Goal: Information Seeking & Learning: Learn about a topic

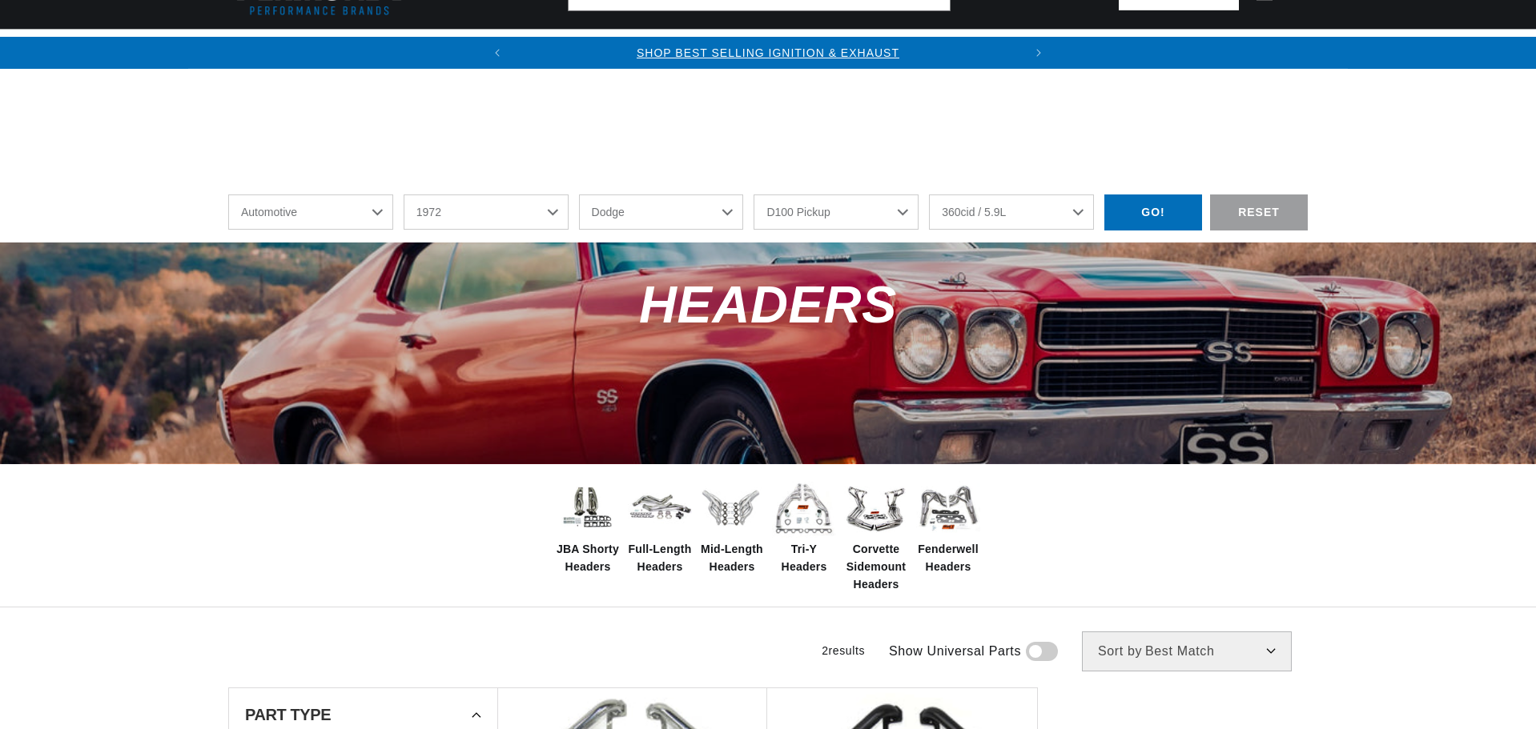
select select "1972"
select select "Dodge"
select select "D100-Pickup"
select select "360cid-5.9L"
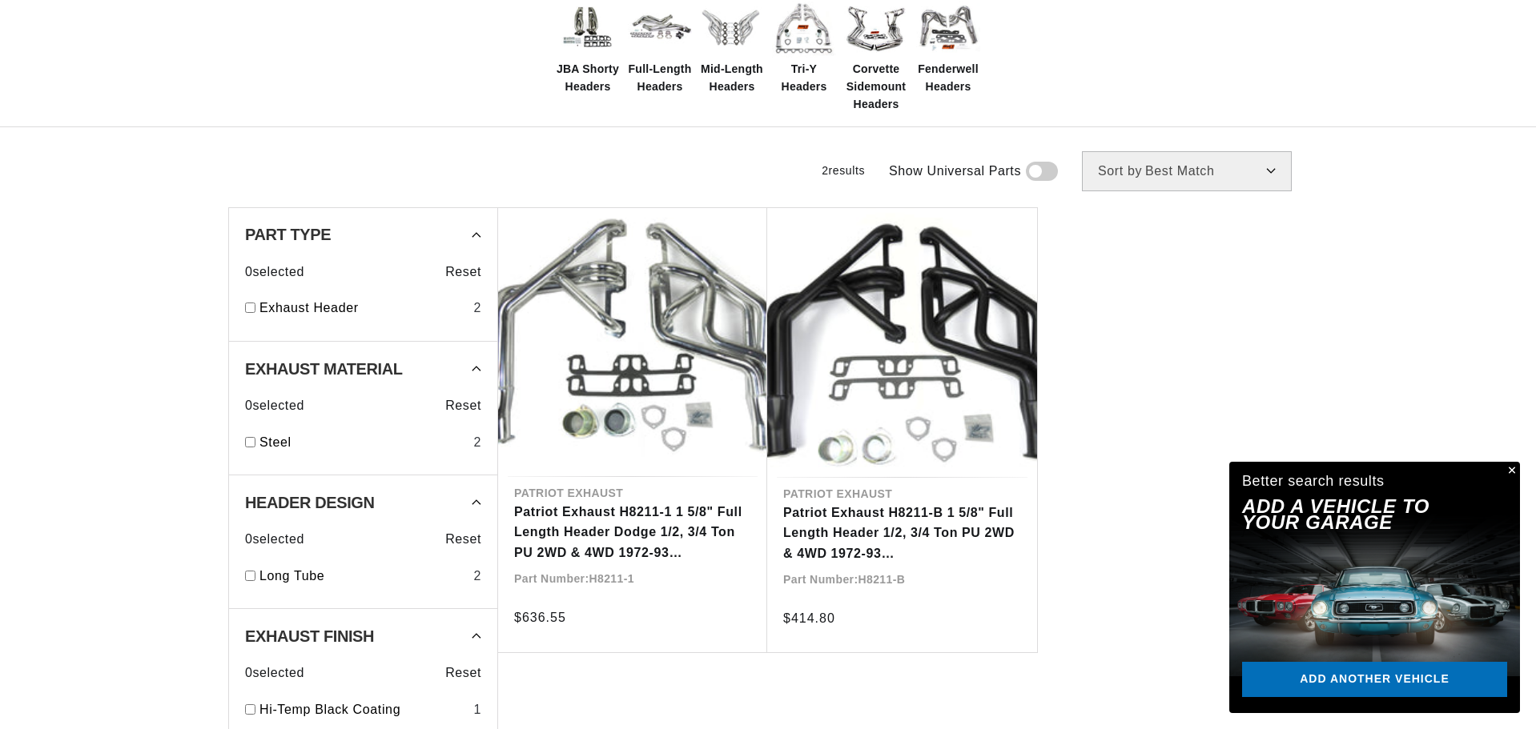
click at [1507, 471] on button "Close" at bounding box center [1509, 471] width 19 height 19
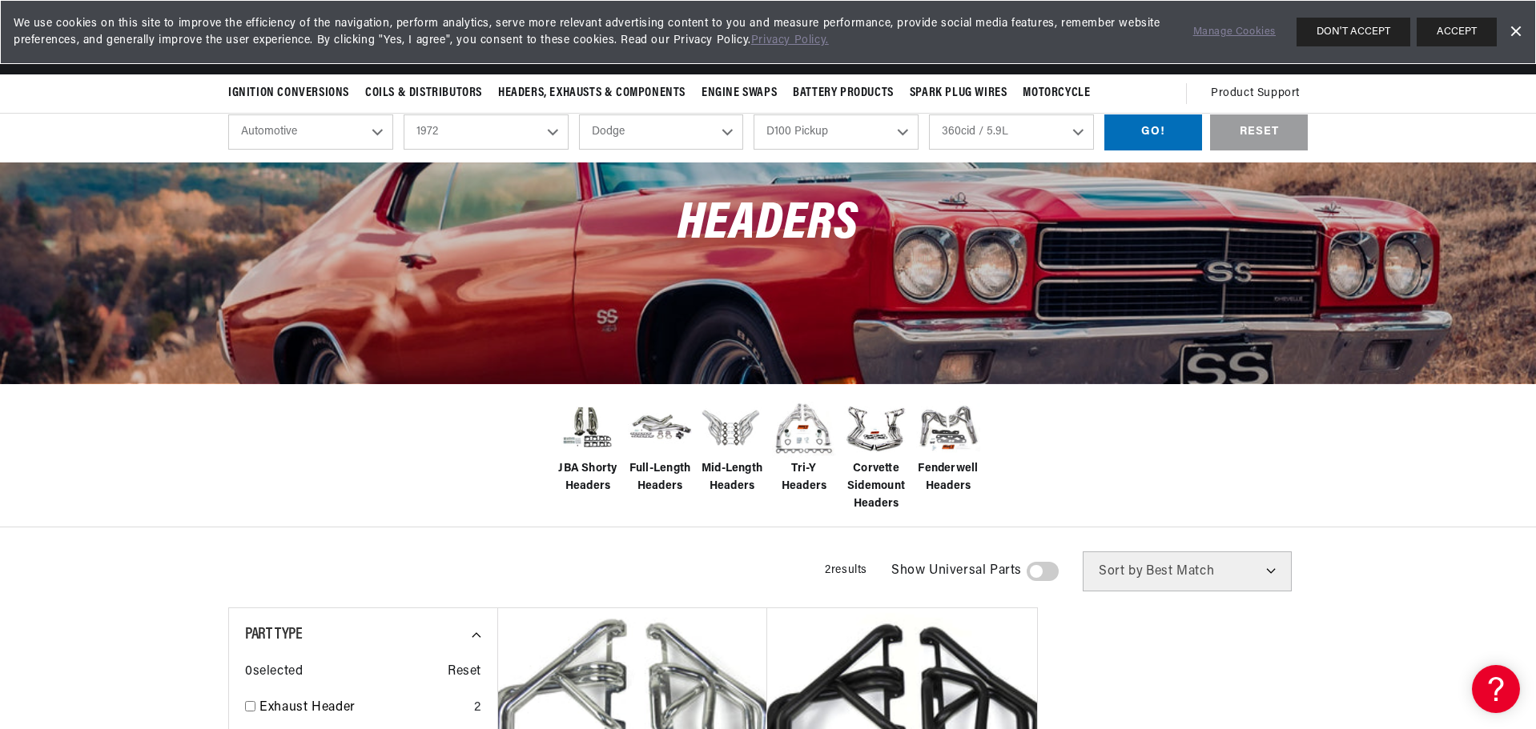
scroll to position [240, 0]
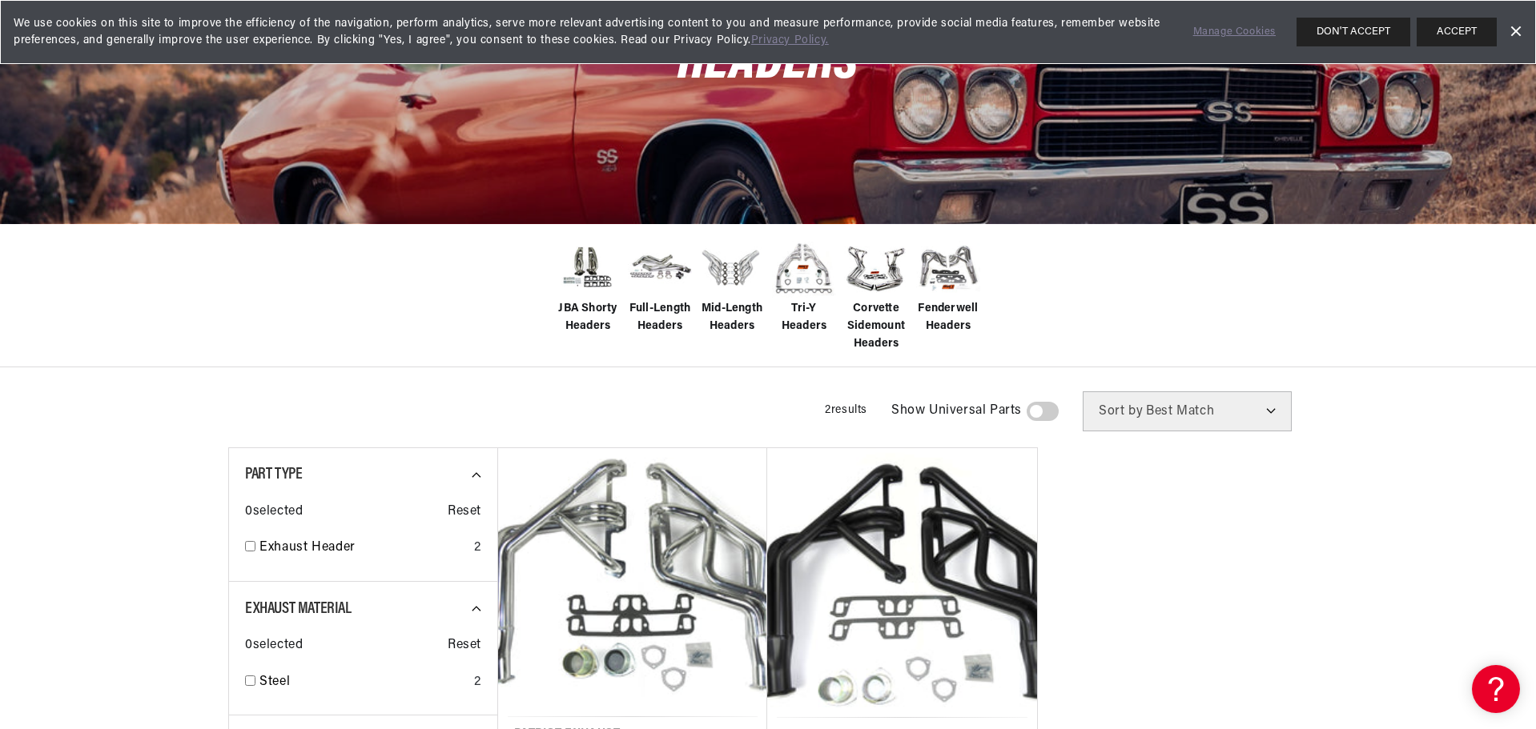
click at [657, 322] on span "Full-Length Headers" at bounding box center [660, 318] width 64 height 36
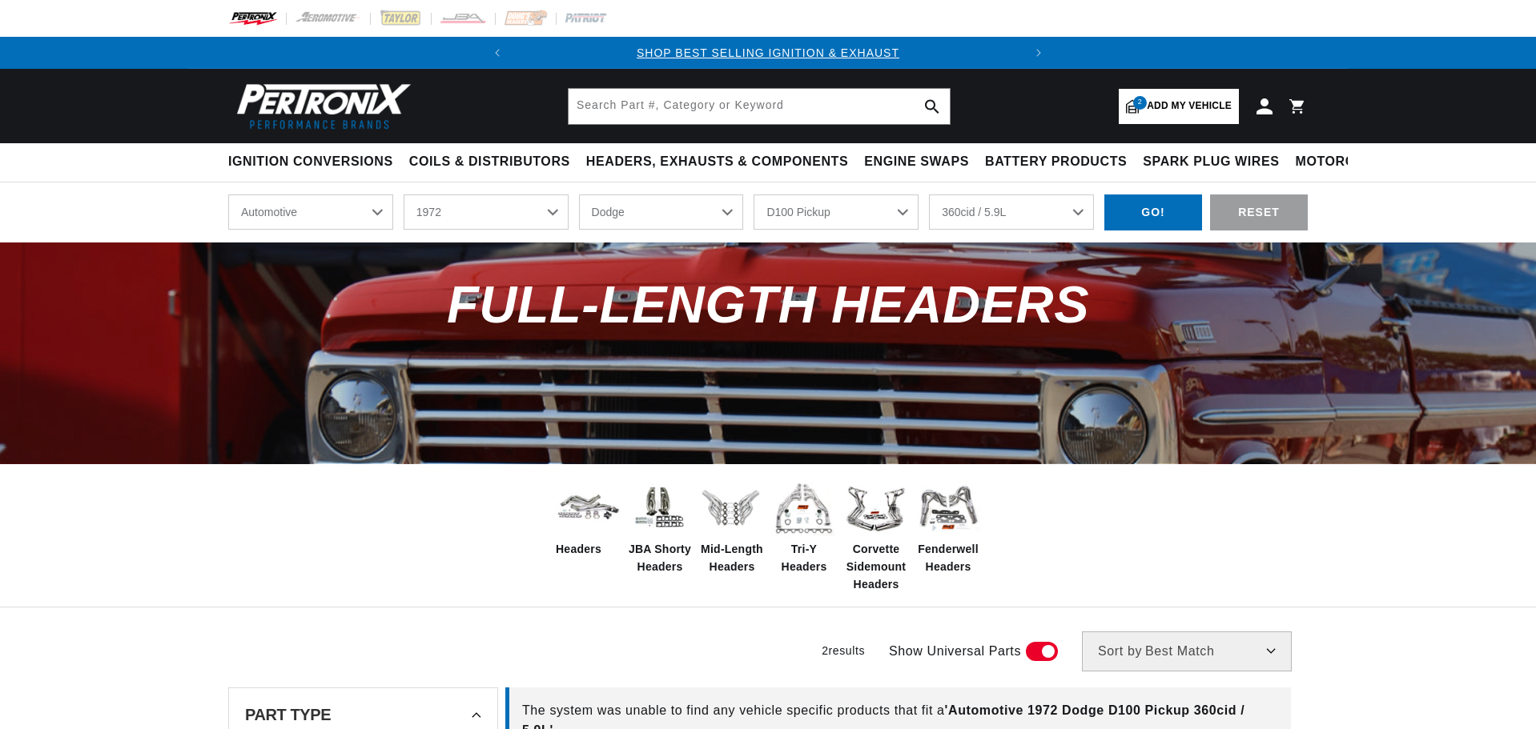
select select "1972"
select select "Dodge"
select select "D100-Pickup"
select select "360cid-5.9L"
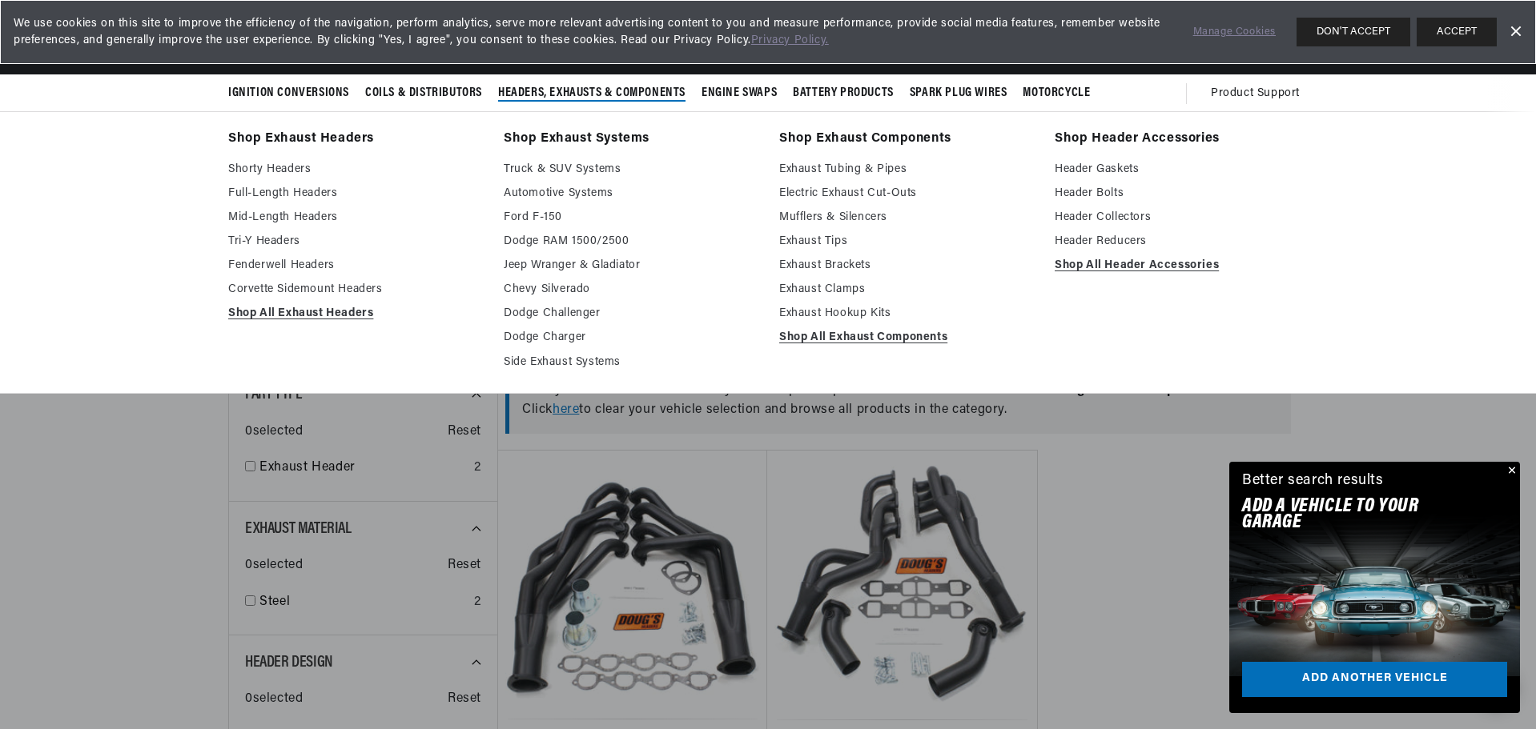
scroll to position [0, 485]
click at [291, 197] on link "Full-Length Headers" at bounding box center [354, 193] width 253 height 19
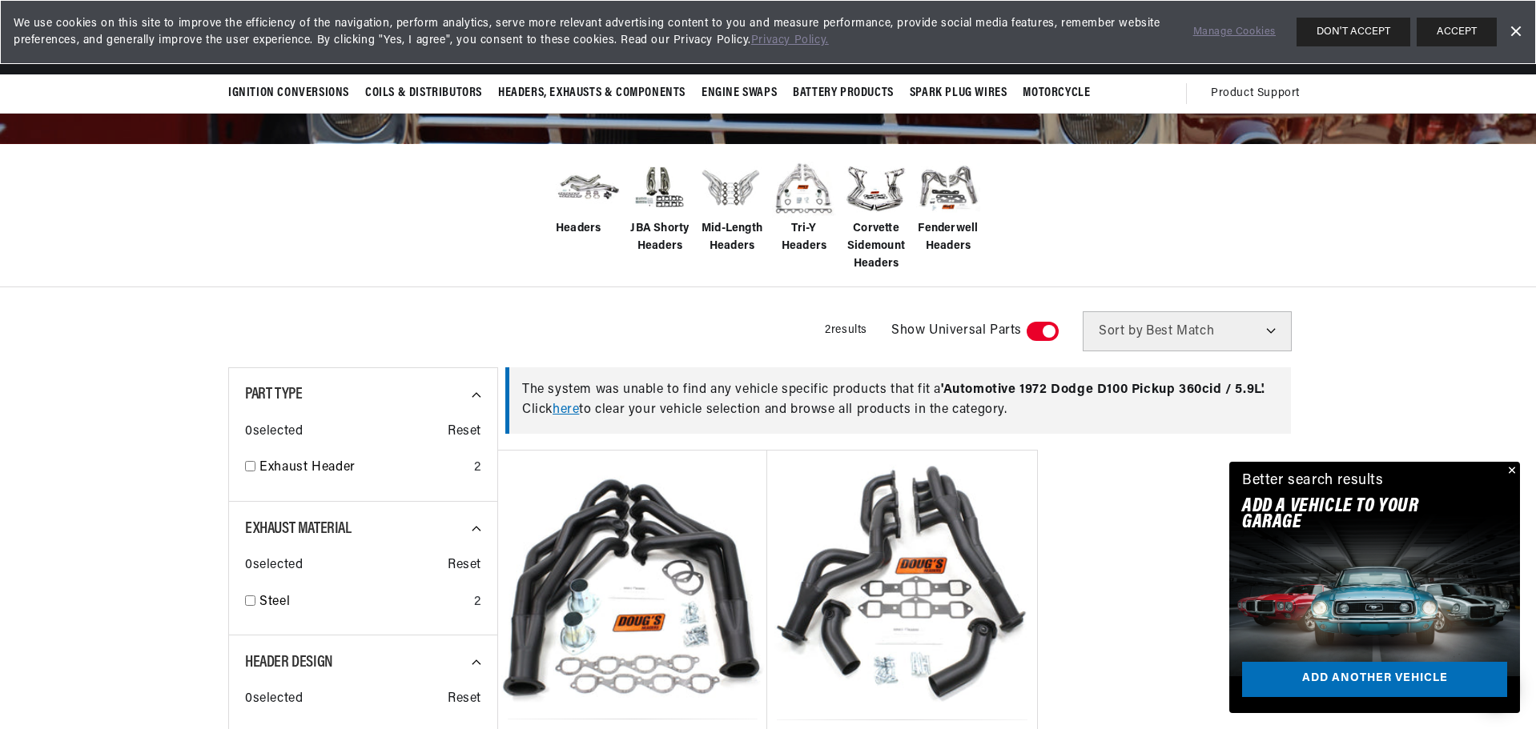
scroll to position [0, 0]
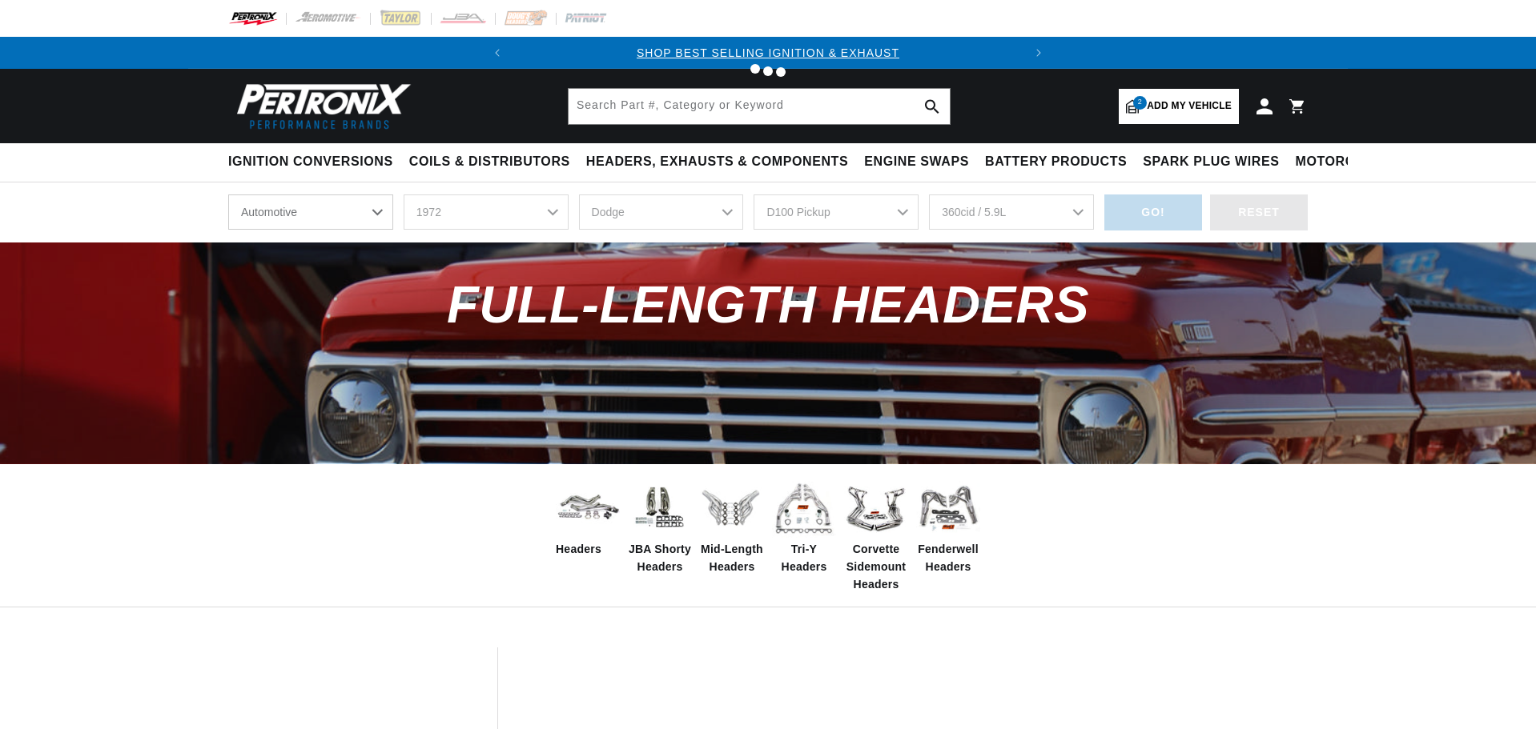
select select "1972"
select select "Dodge"
select select "D100-Pickup"
select select "360cid-5.9L"
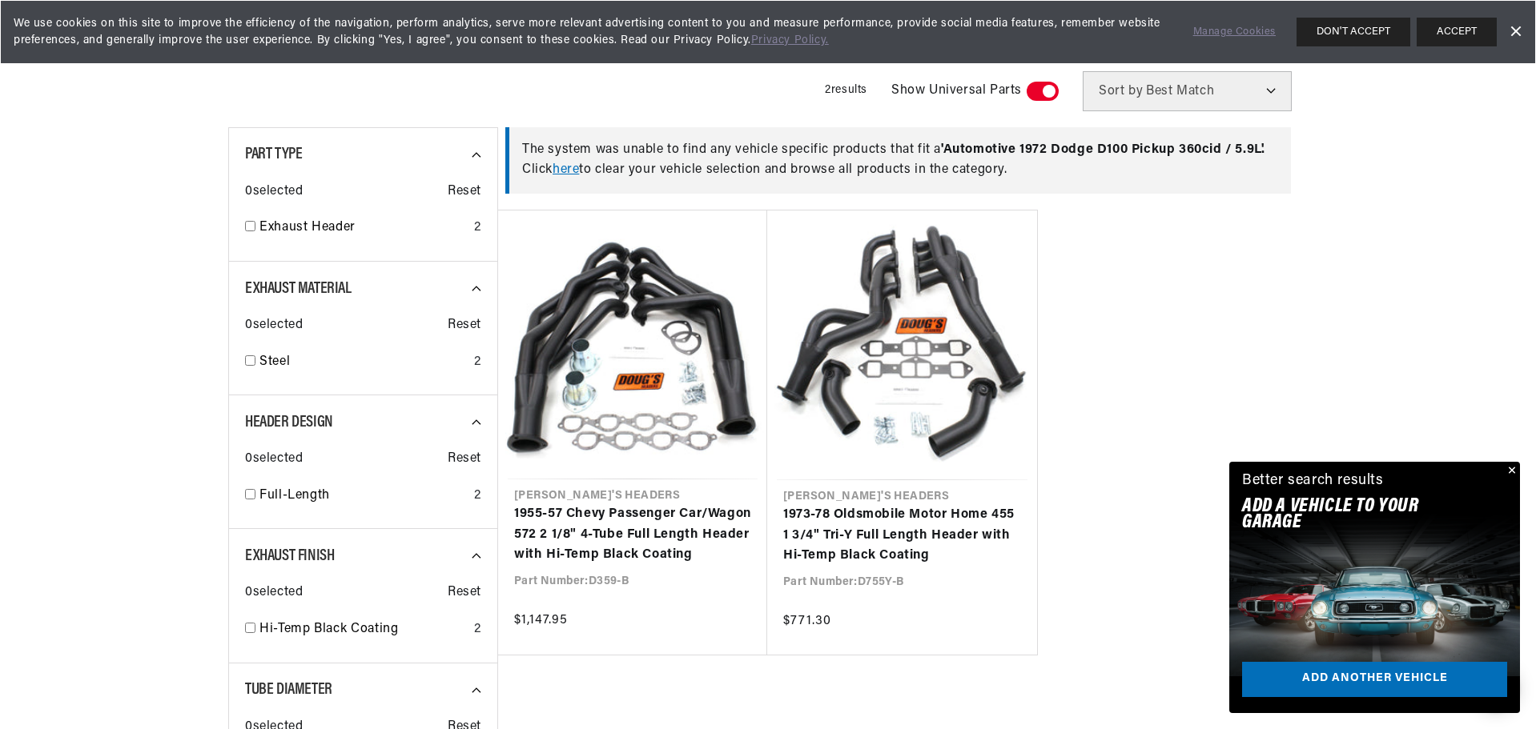
click at [567, 170] on link "here" at bounding box center [565, 169] width 26 height 13
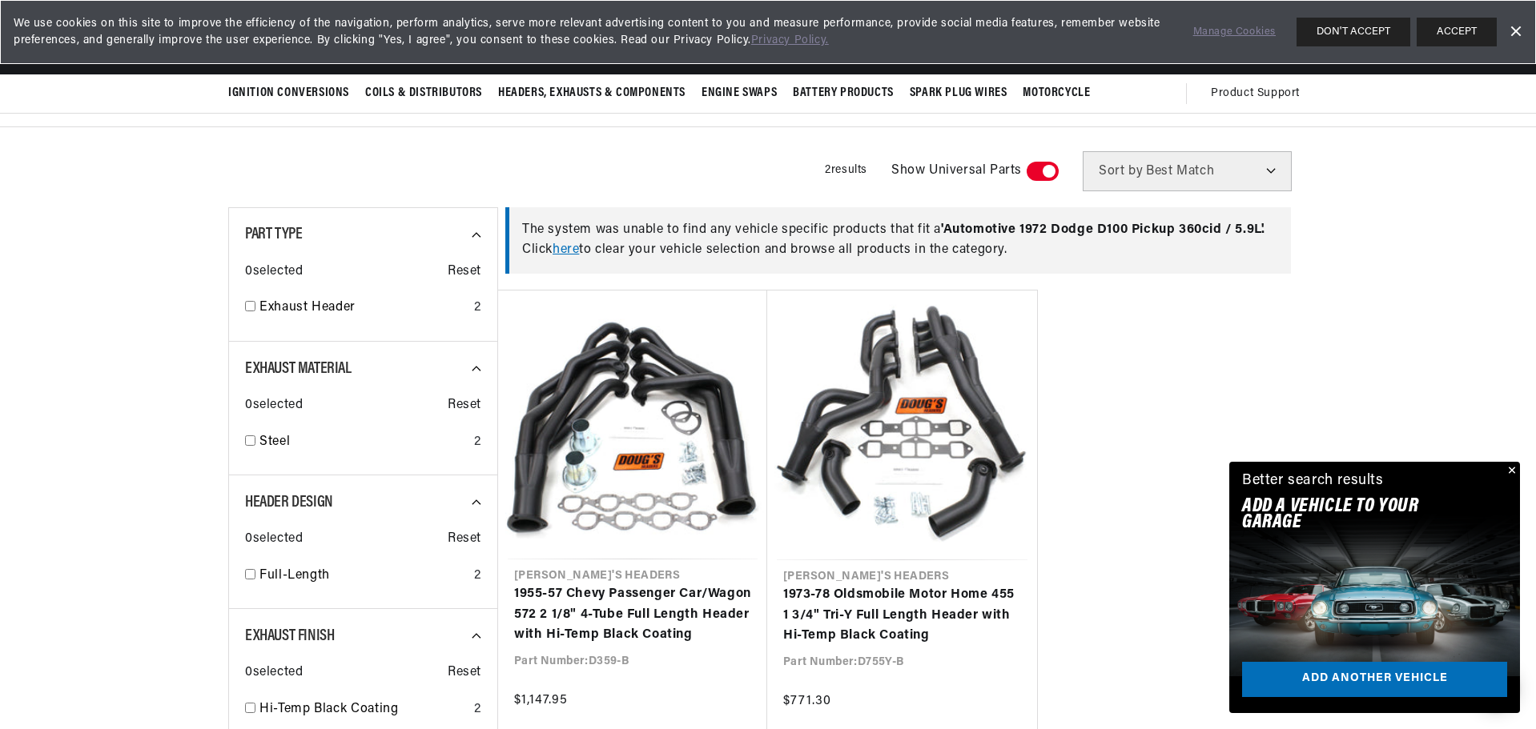
scroll to position [0, 429]
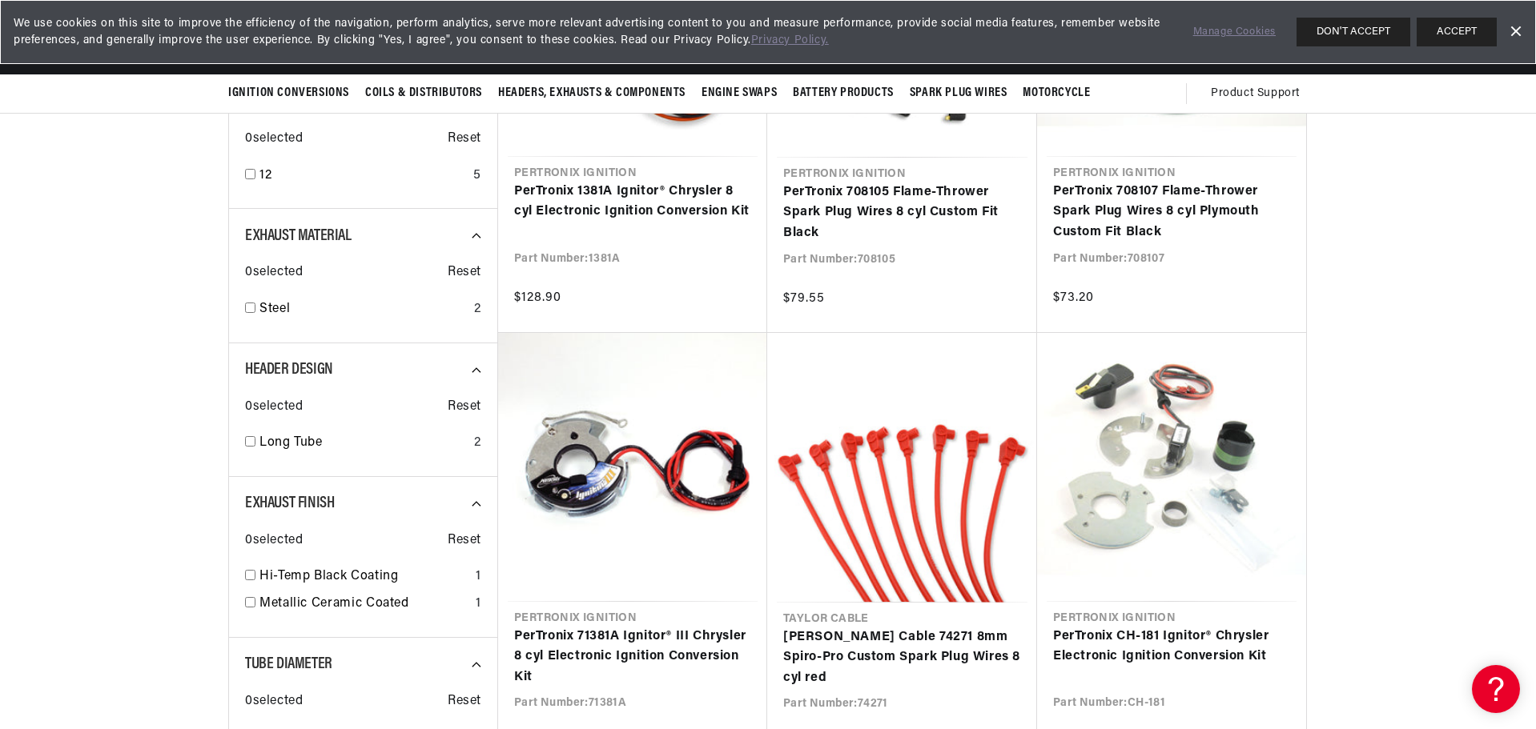
scroll to position [400, 0]
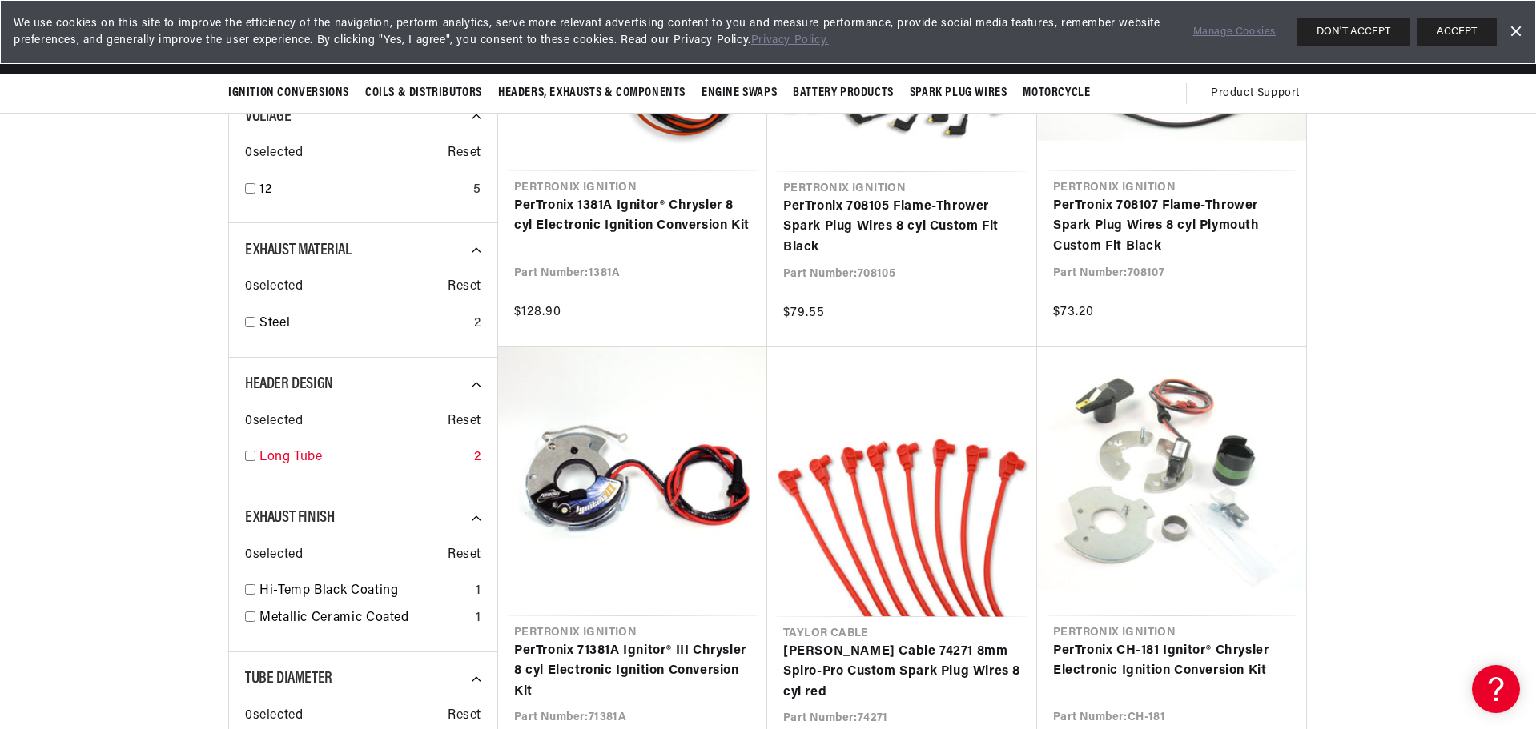
click at [255, 460] on input "checkbox" at bounding box center [250, 456] width 10 height 10
checkbox input "false"
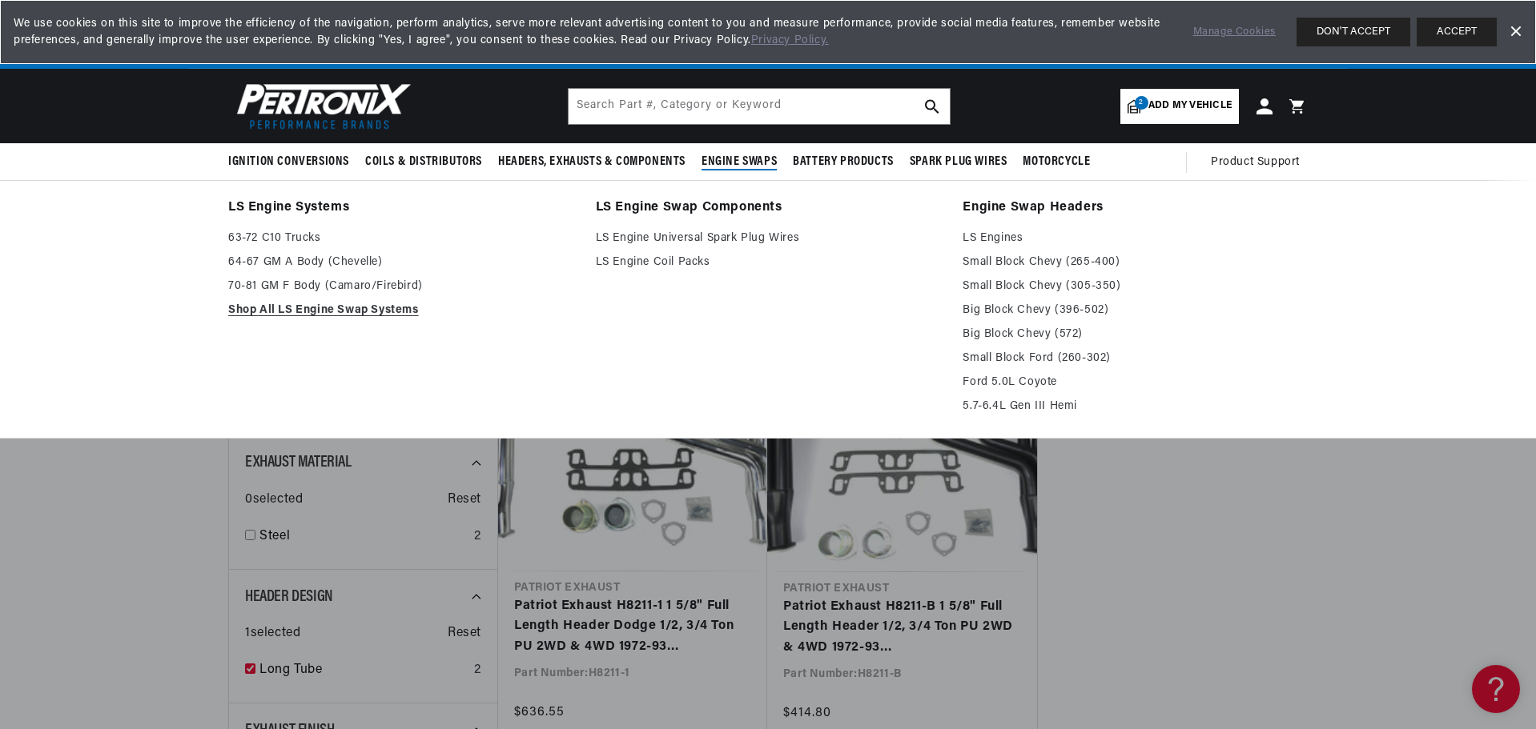
scroll to position [0, 485]
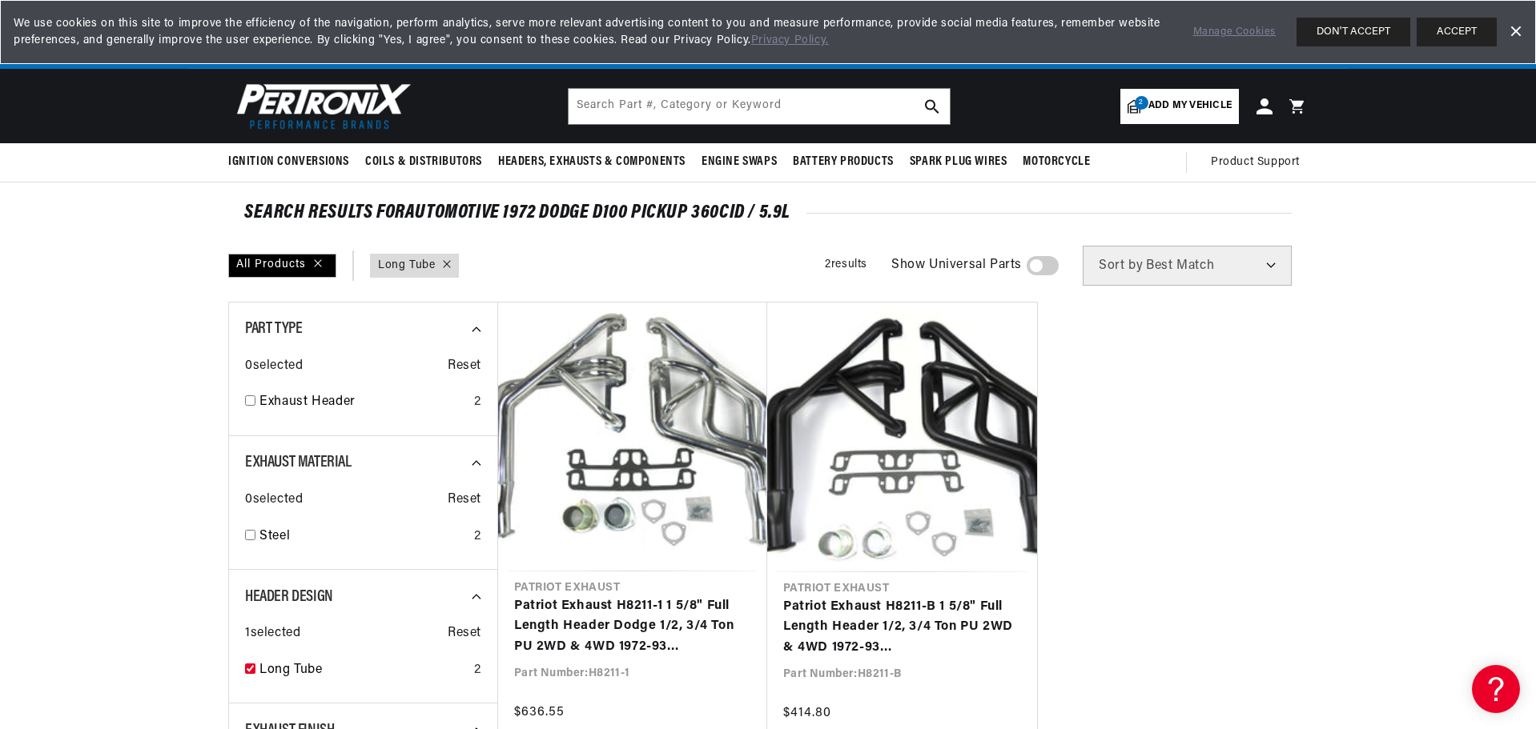
click at [1140, 110] on icon at bounding box center [1133, 106] width 13 height 14
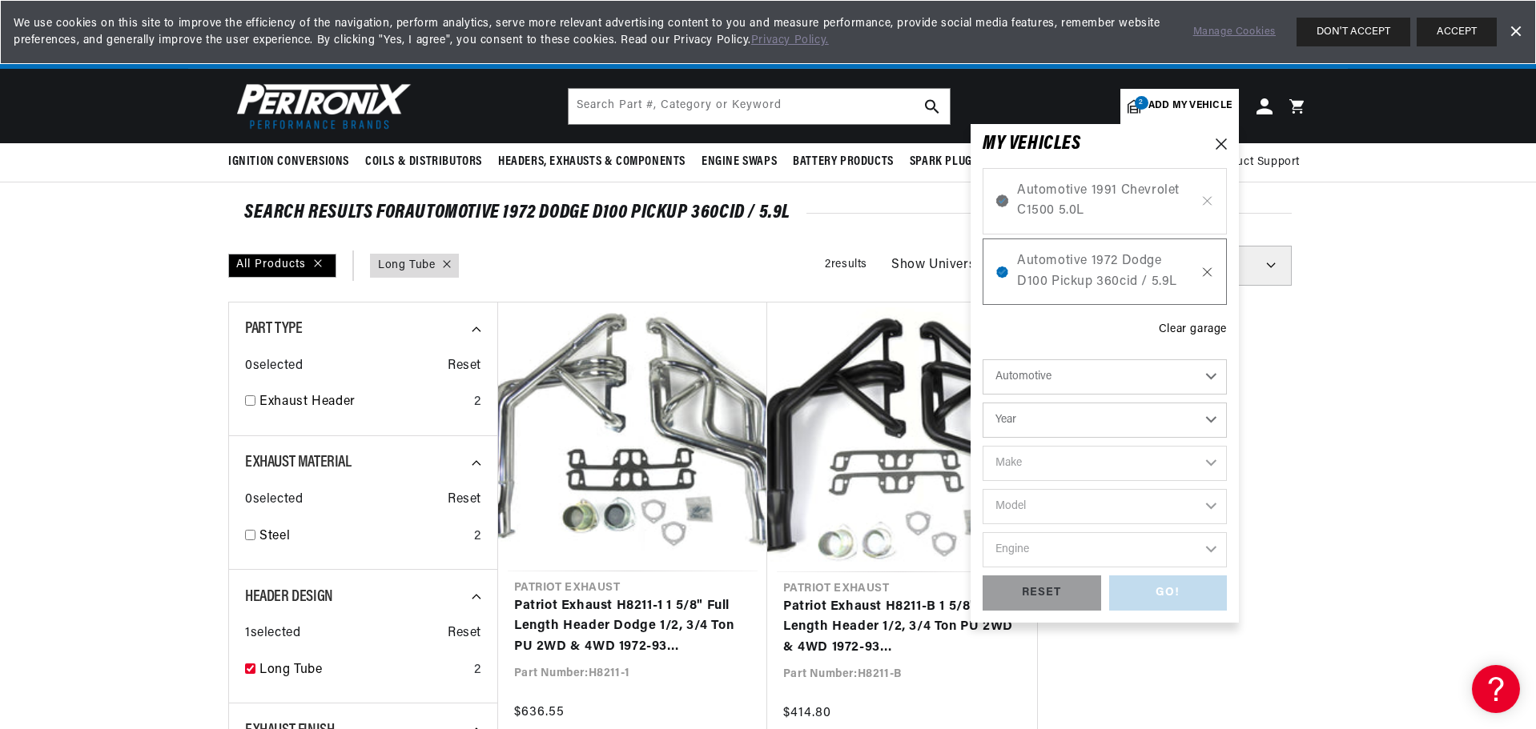
scroll to position [0, 0]
click at [1208, 271] on icon at bounding box center [1207, 272] width 14 height 13
click at [1207, 206] on icon at bounding box center [1207, 201] width 14 height 13
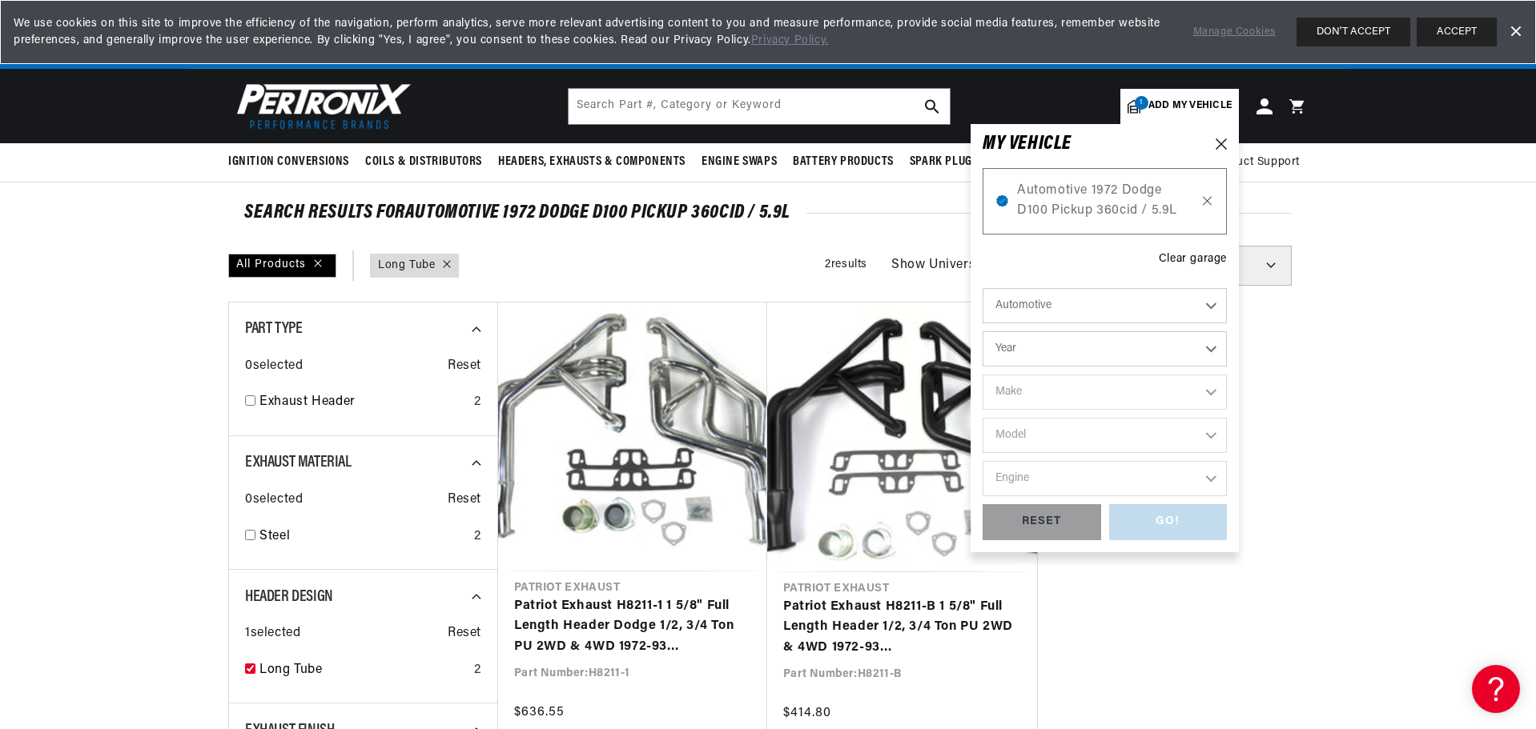
click at [1207, 204] on icon at bounding box center [1207, 201] width 14 height 13
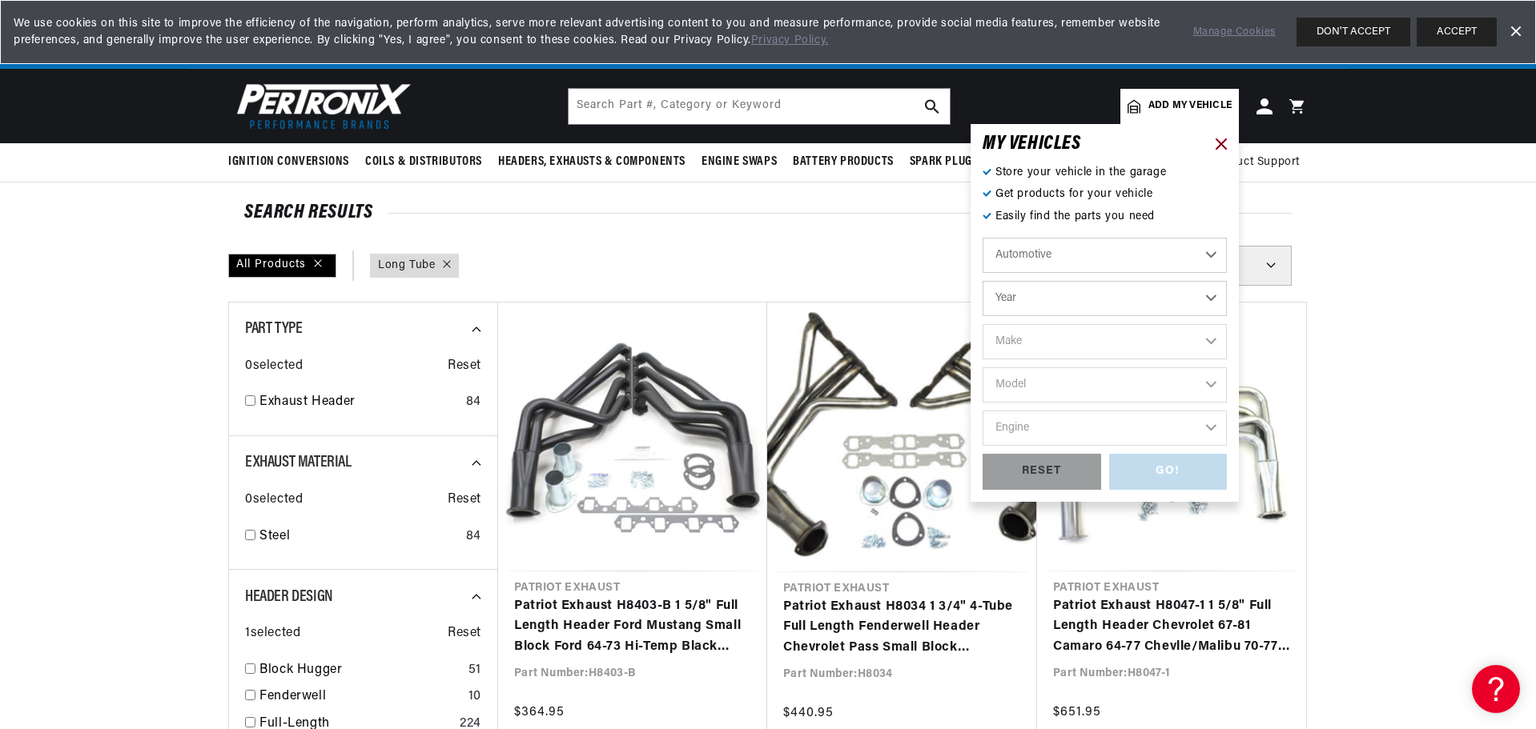
click at [1219, 140] on icon at bounding box center [1220, 144] width 11 height 11
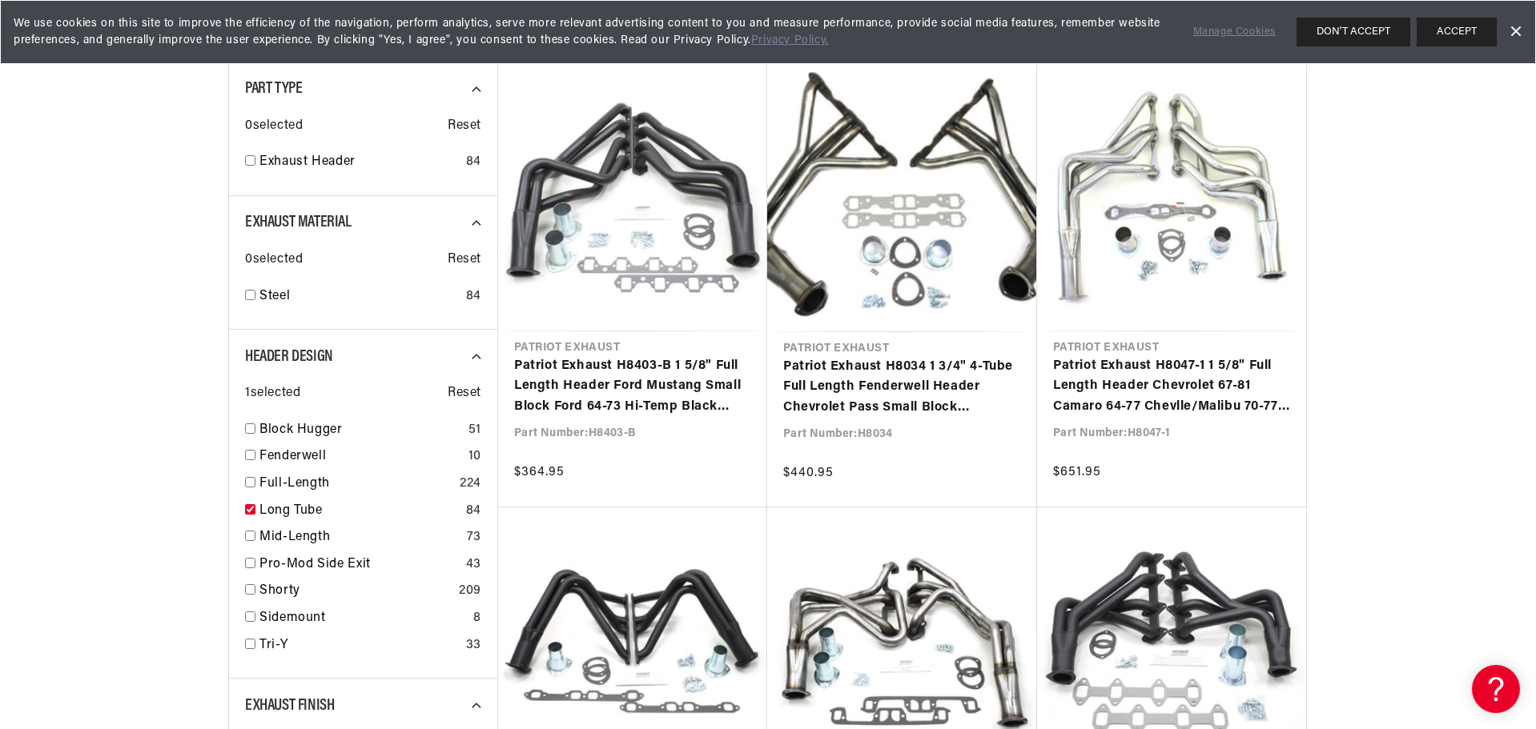
scroll to position [0, 485]
click at [244, 163] on div "Part Type 0 selected Reset Exhaust Header 84" at bounding box center [362, 129] width 269 height 135
click at [248, 163] on input "checkbox" at bounding box center [250, 160] width 10 height 10
checkbox input "true"
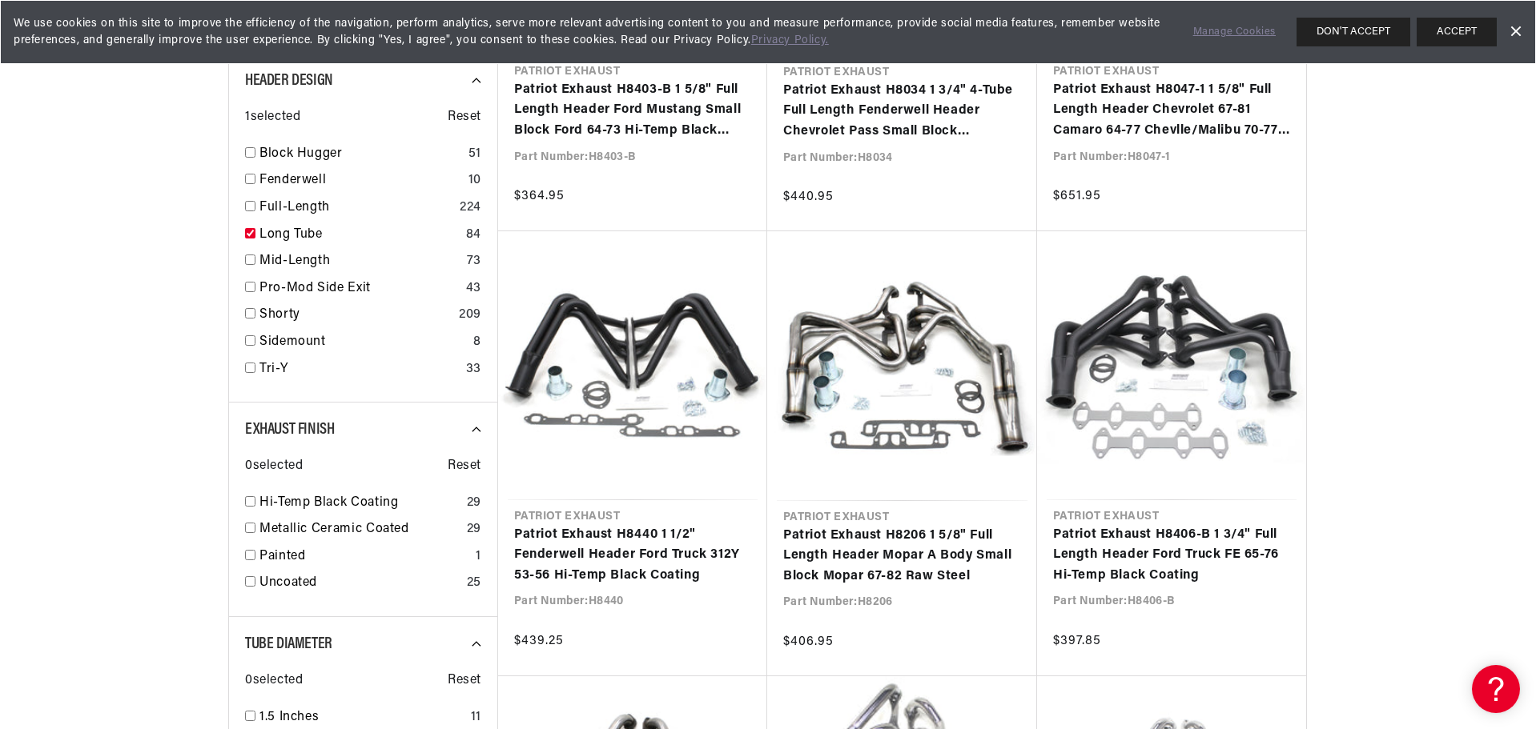
scroll to position [721, 0]
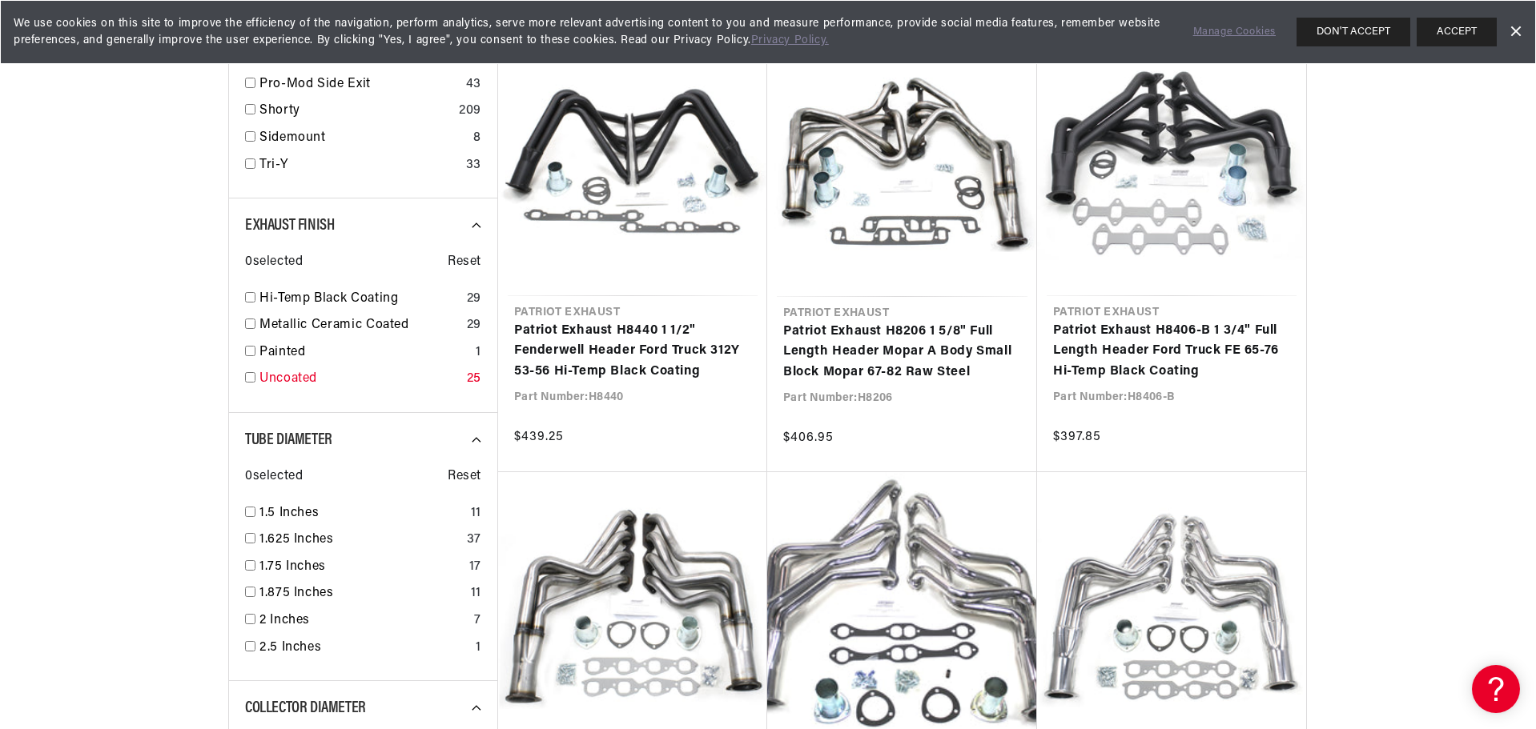
click at [247, 384] on div "Uncoated 25" at bounding box center [363, 382] width 236 height 27
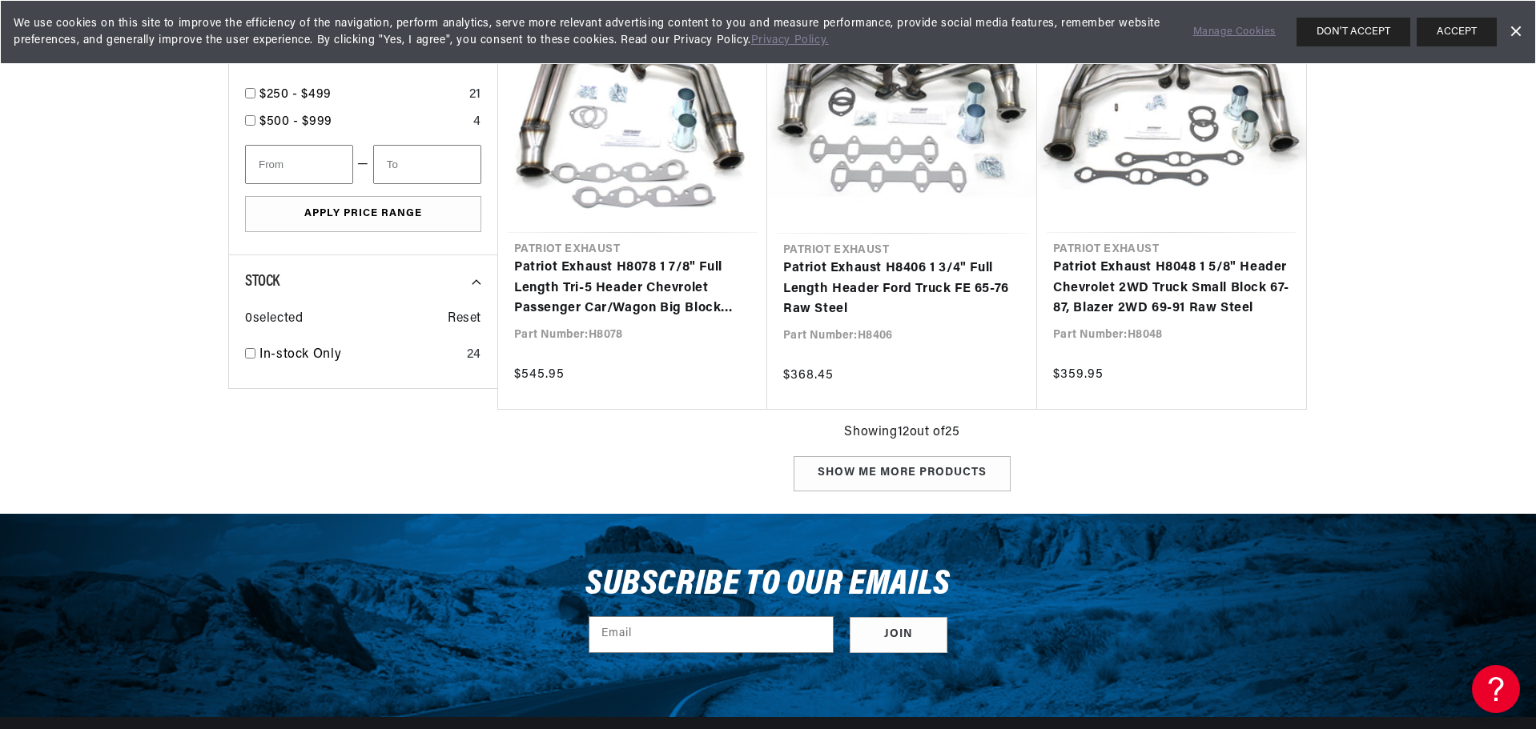
scroll to position [1761, 0]
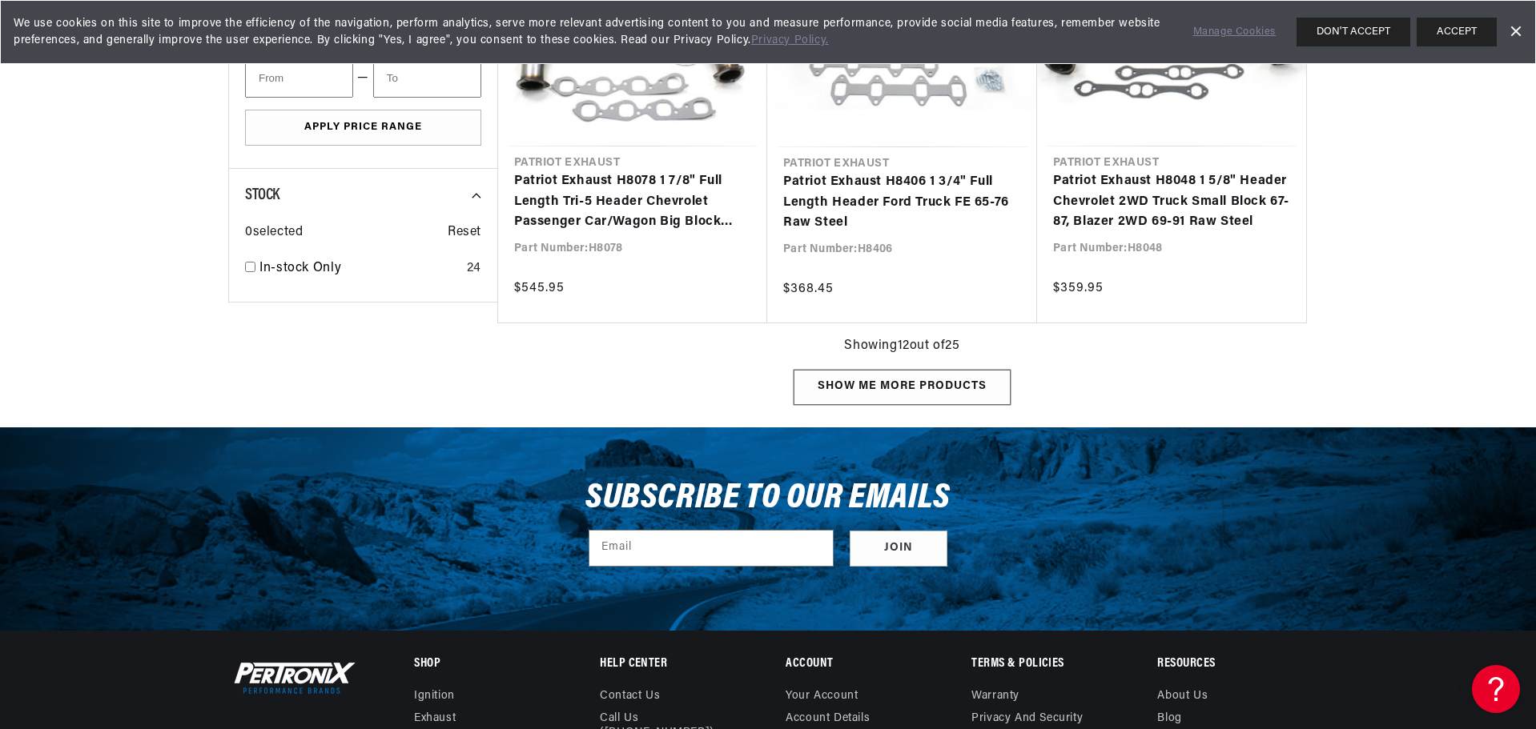
click at [854, 385] on div "Show me more products" at bounding box center [901, 388] width 217 height 36
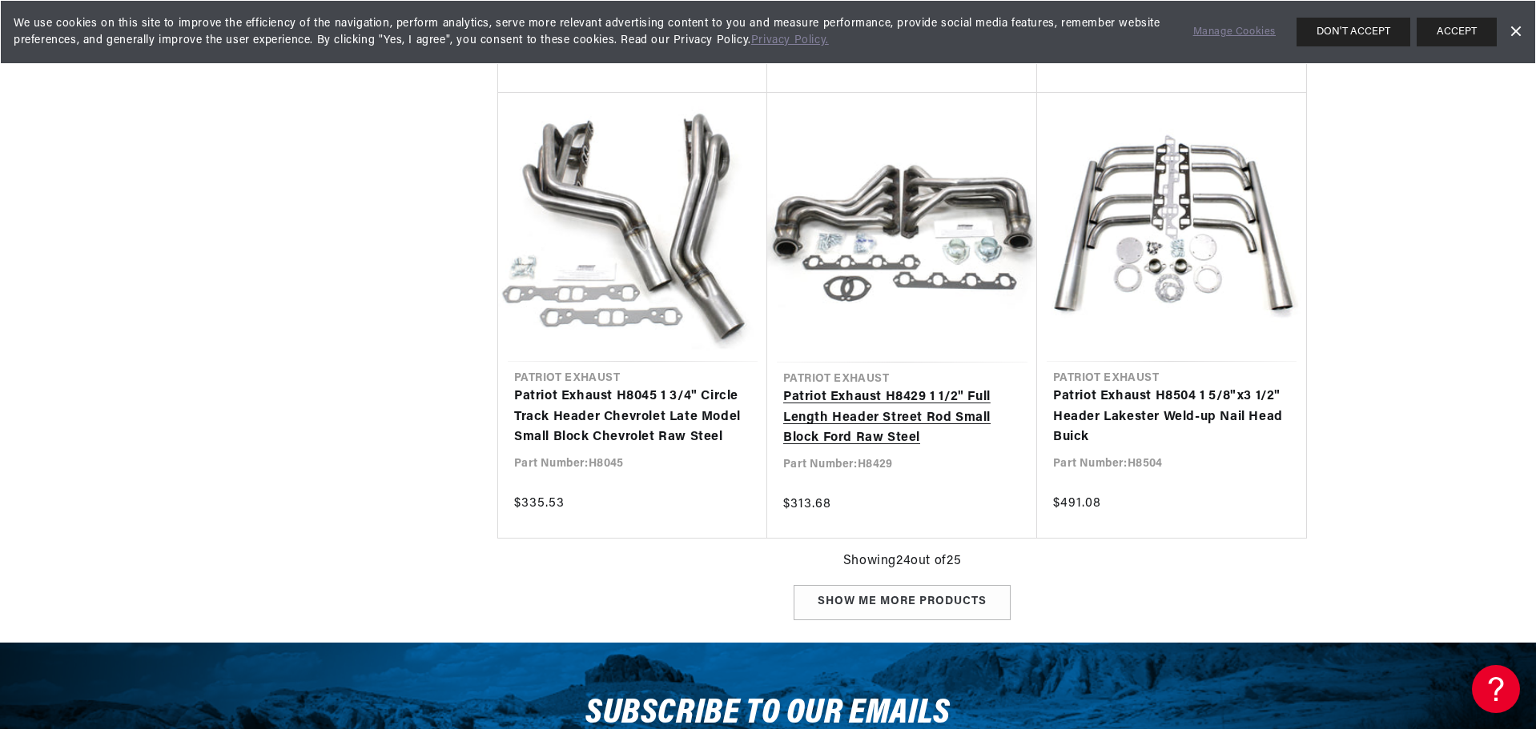
scroll to position [3363, 0]
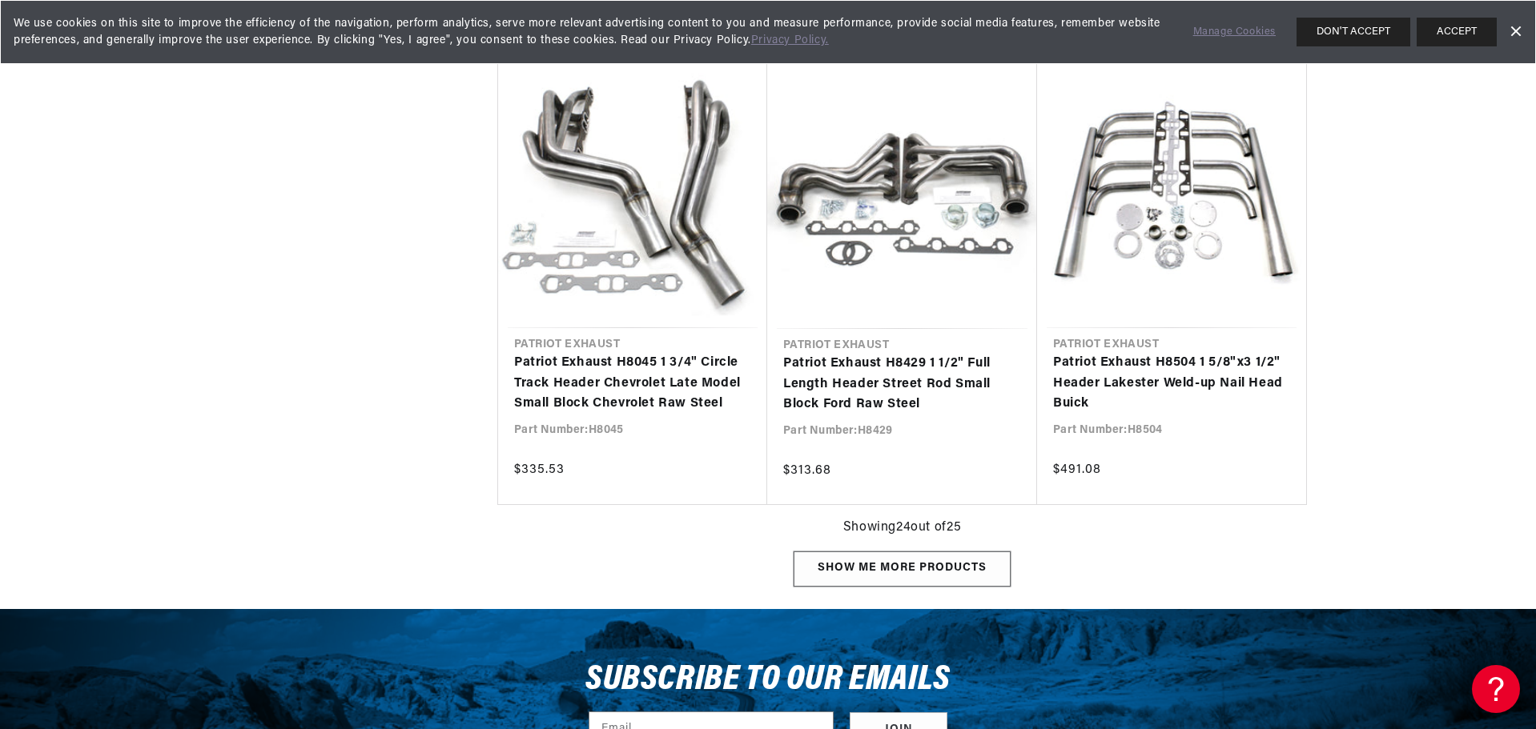
click at [894, 556] on div "Show me more products" at bounding box center [901, 570] width 217 height 36
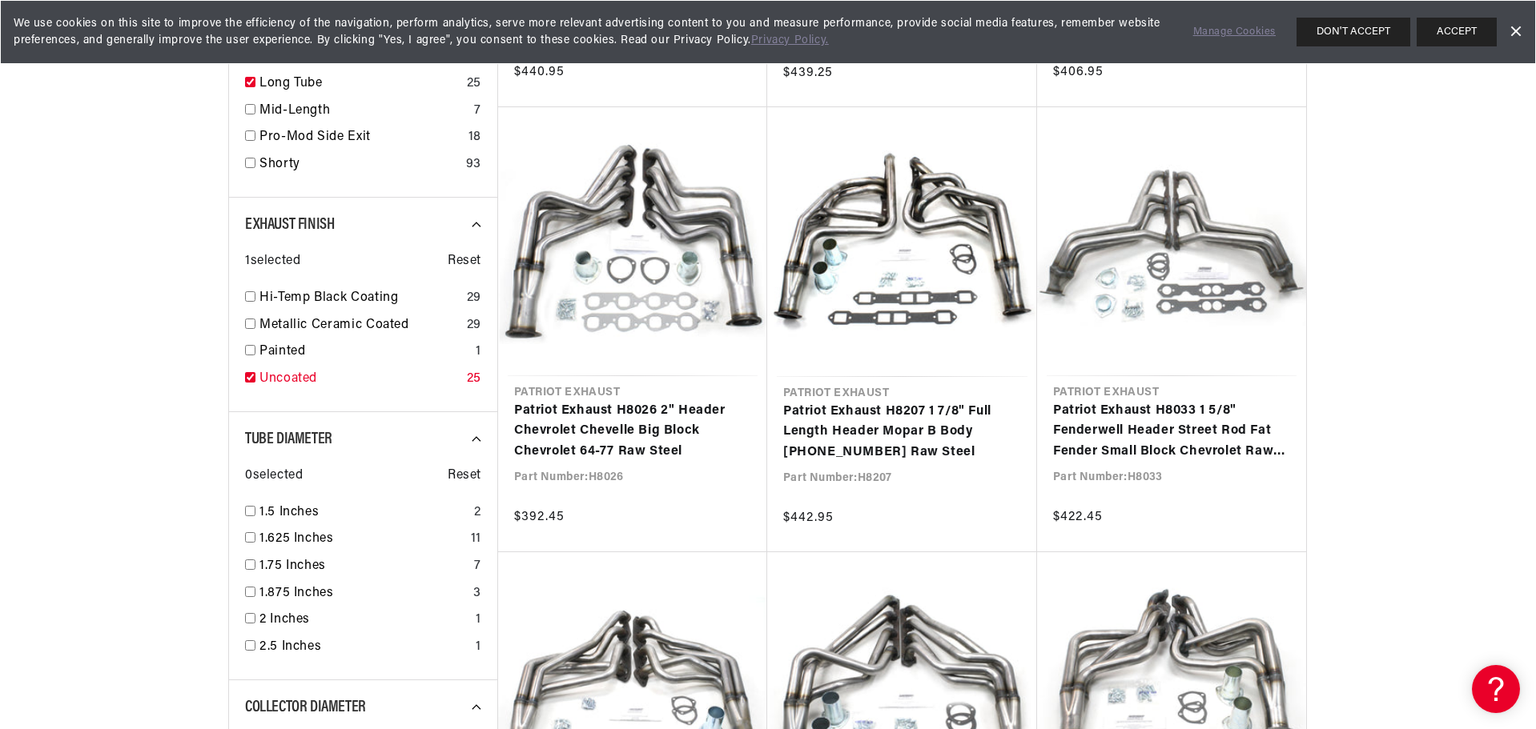
click at [247, 382] on input "checkbox" at bounding box center [250, 377] width 10 height 10
checkbox input "false"
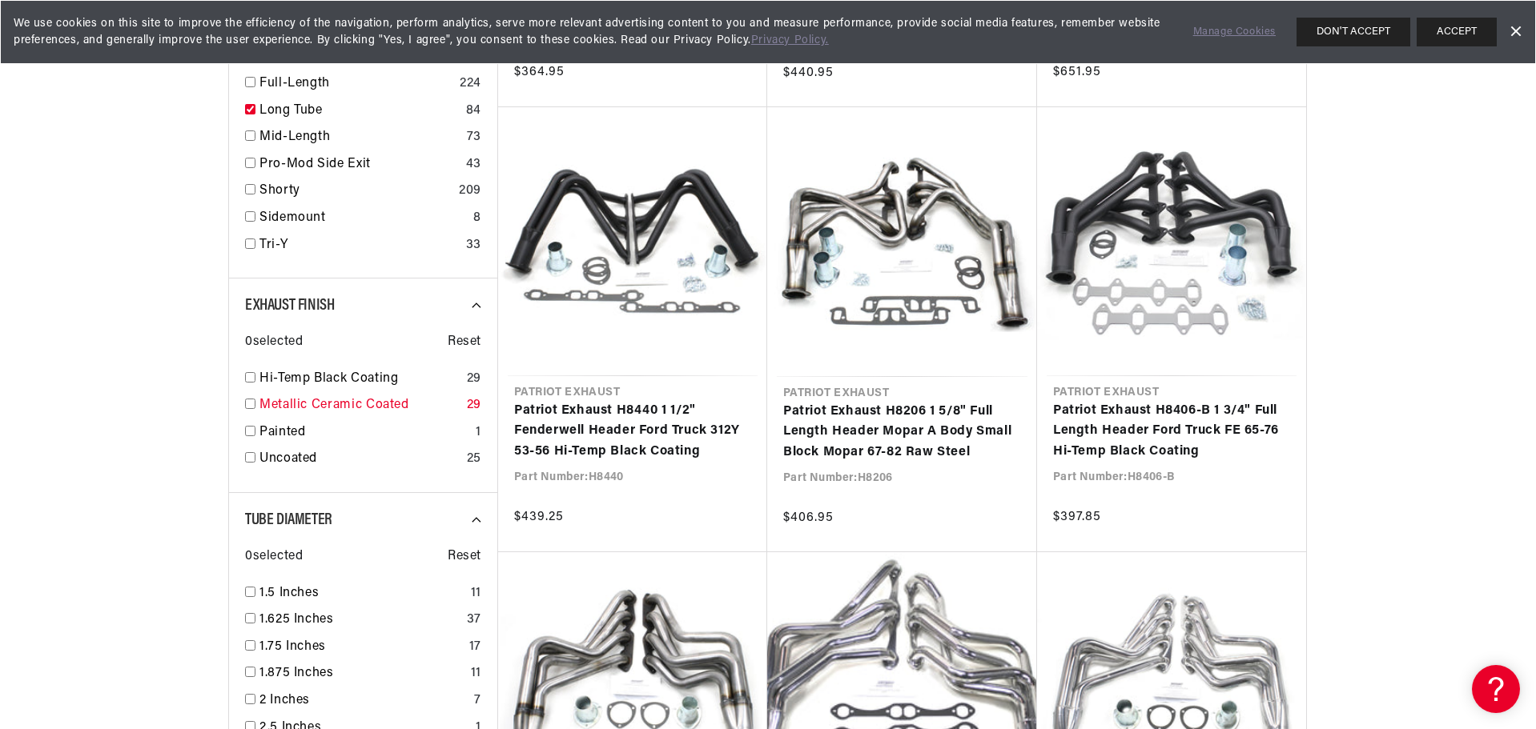
click at [250, 404] on input "checkbox" at bounding box center [250, 404] width 10 height 10
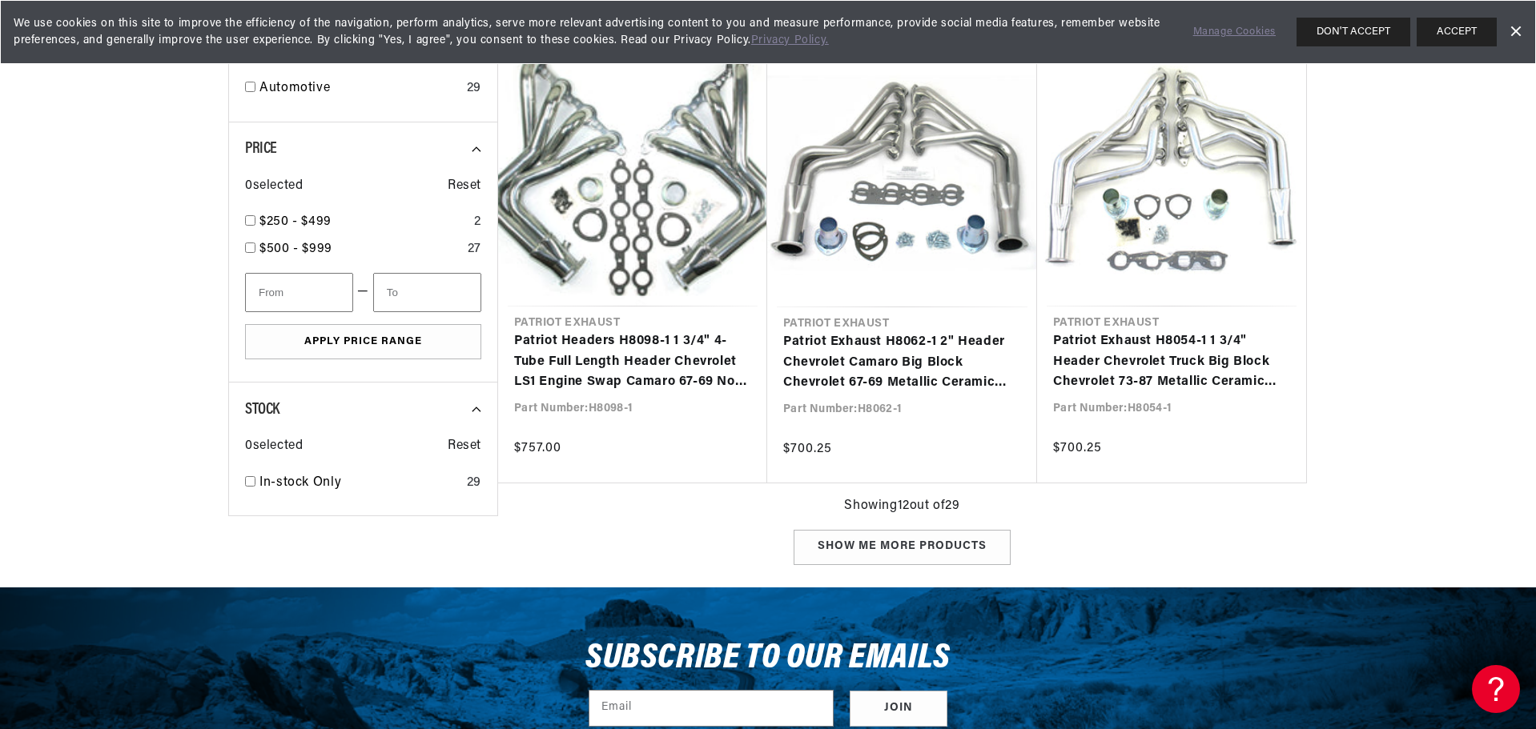
click at [857, 551] on div "Show me more products" at bounding box center [901, 548] width 217 height 36
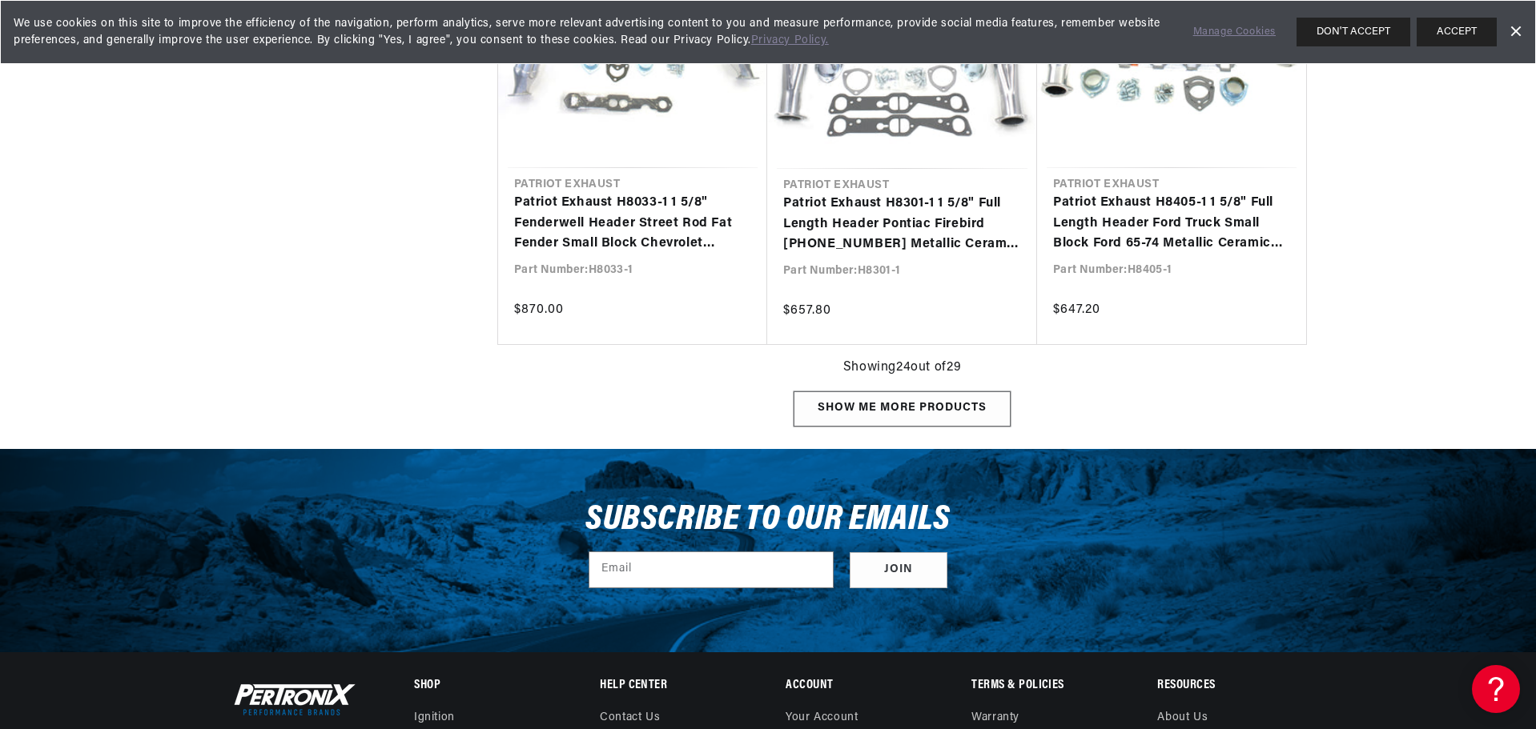
click at [926, 411] on div "Show me more products" at bounding box center [901, 410] width 217 height 36
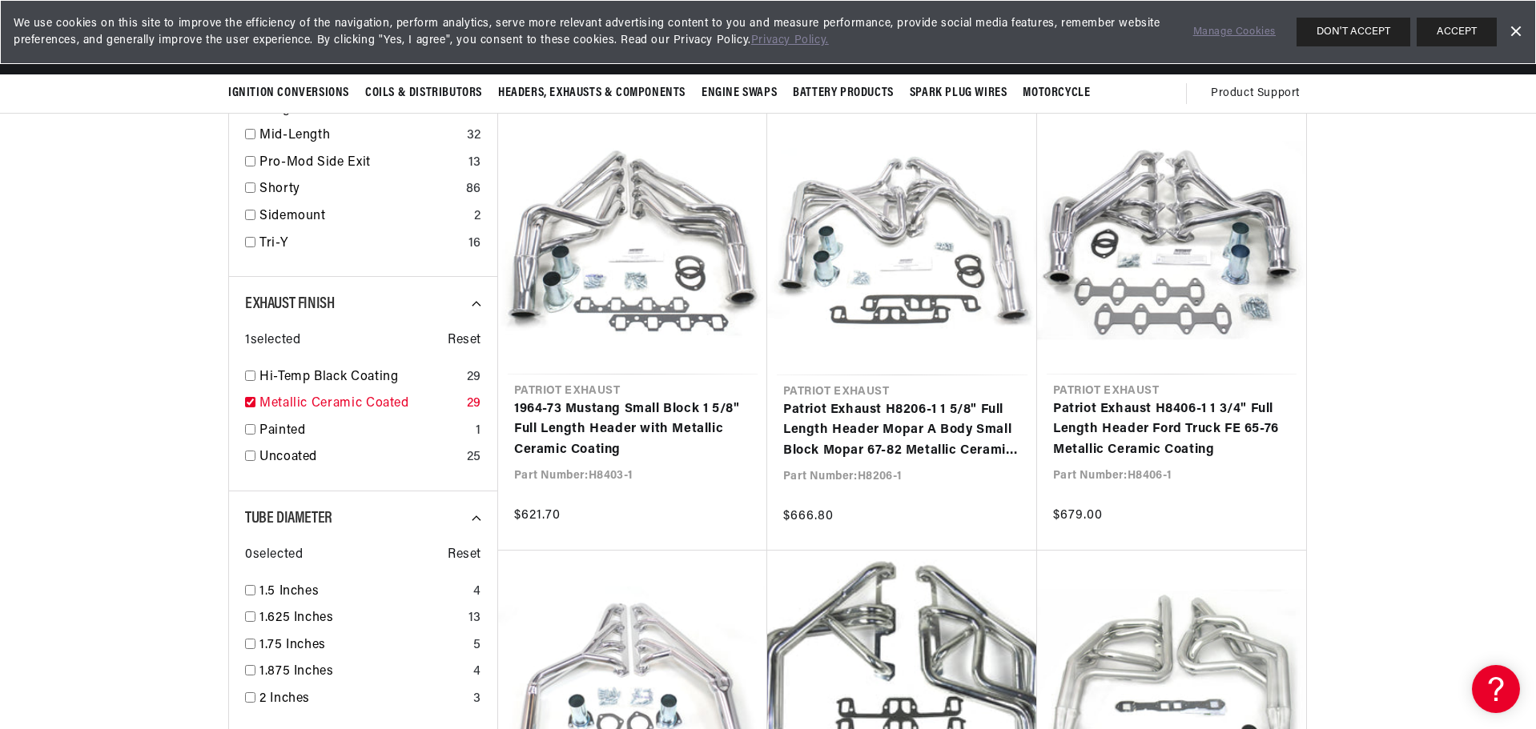
scroll to position [0, 92]
click at [248, 404] on input "checkbox" at bounding box center [250, 402] width 10 height 10
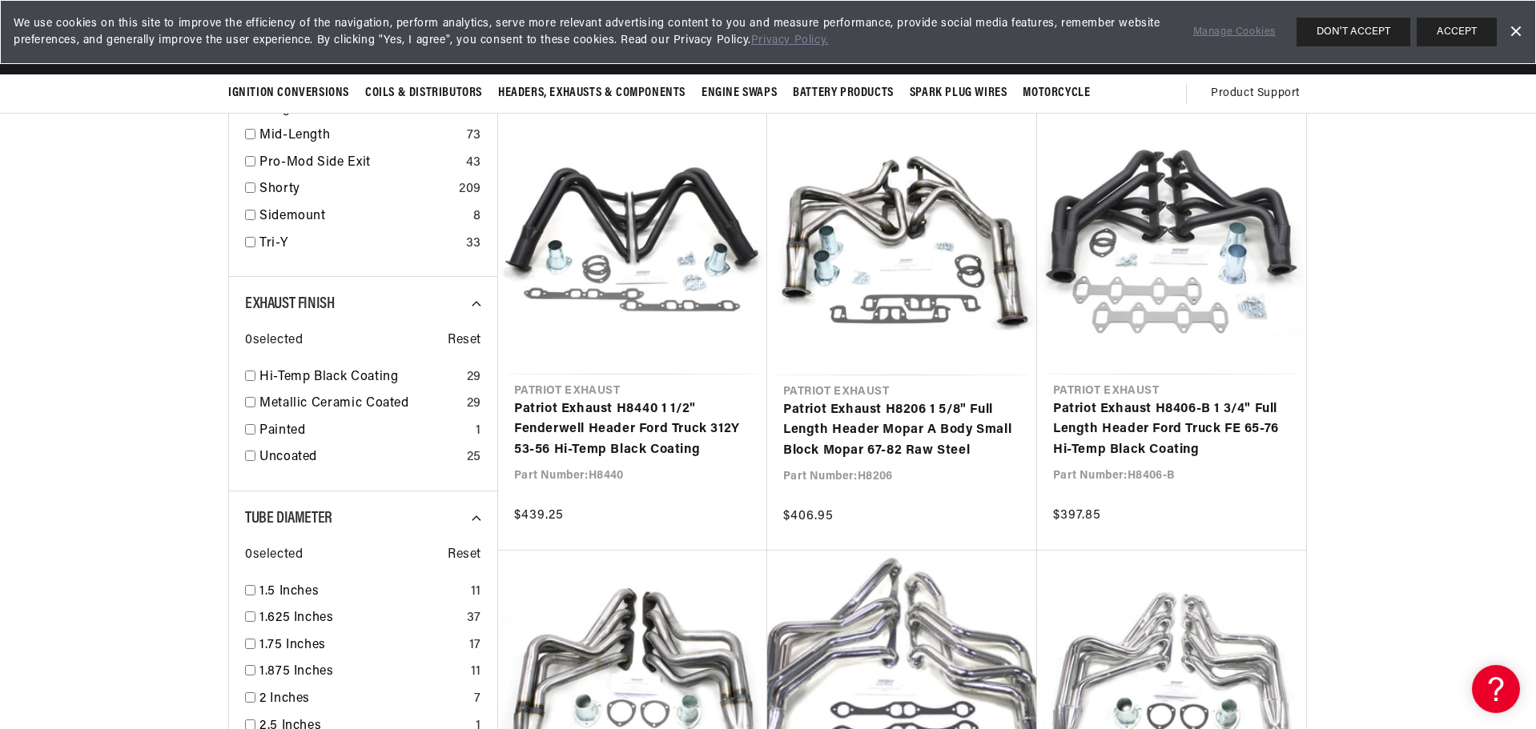
drag, startPoint x: 135, startPoint y: 163, endPoint x: 127, endPoint y: 162, distance: 8.0
checkbox input "true"
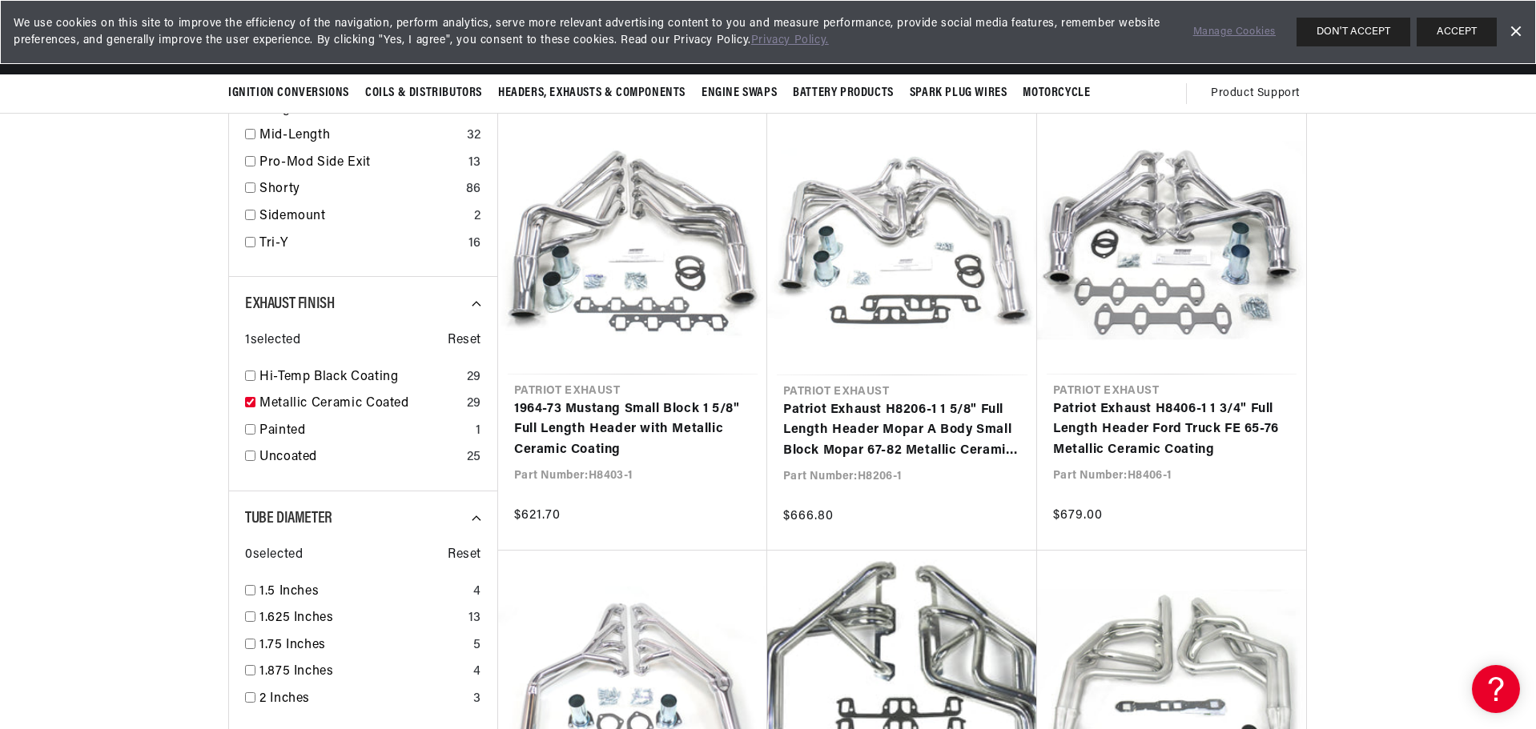
drag, startPoint x: 143, startPoint y: 159, endPoint x: 143, endPoint y: 149, distance: 9.6
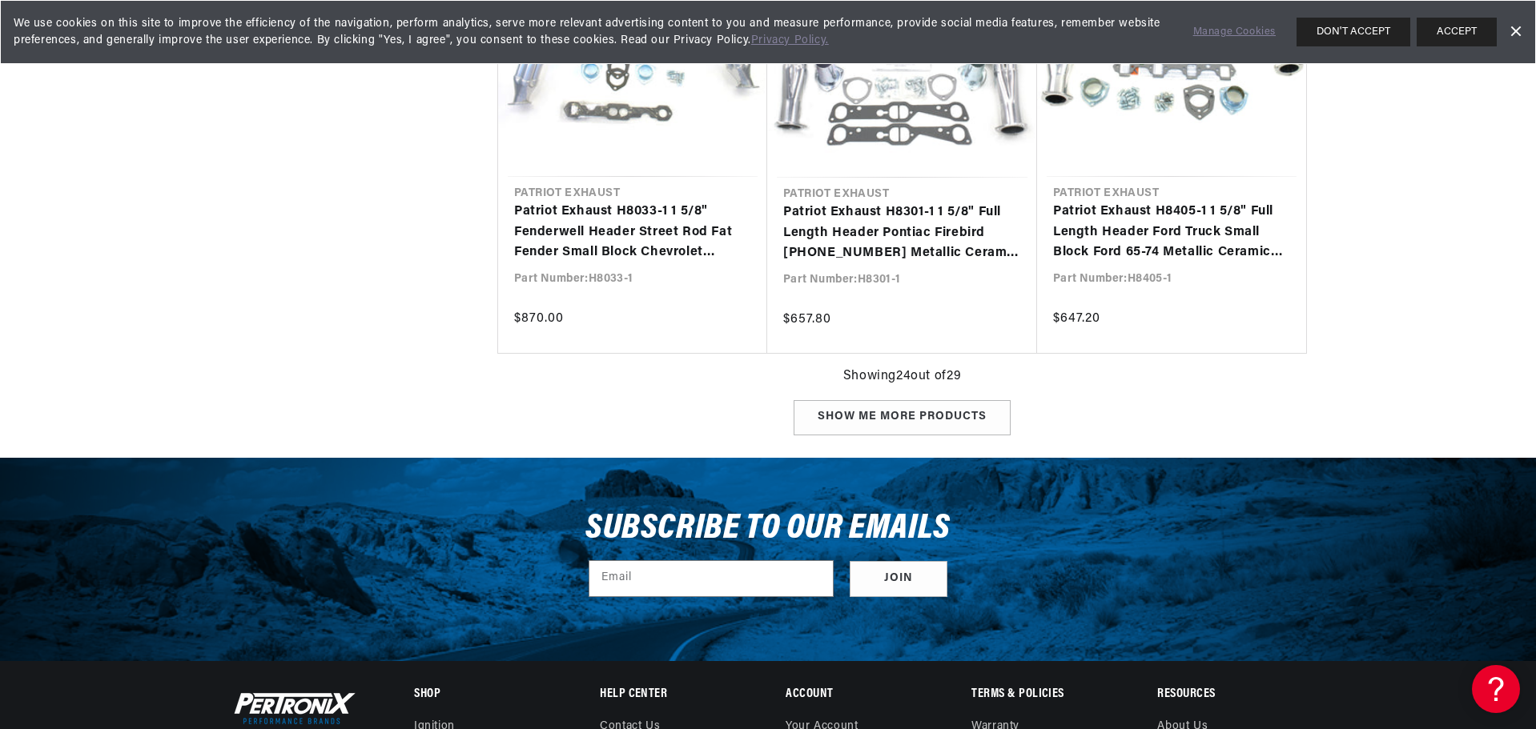
scroll to position [3523, 0]
